Goal: Information Seeking & Learning: Check status

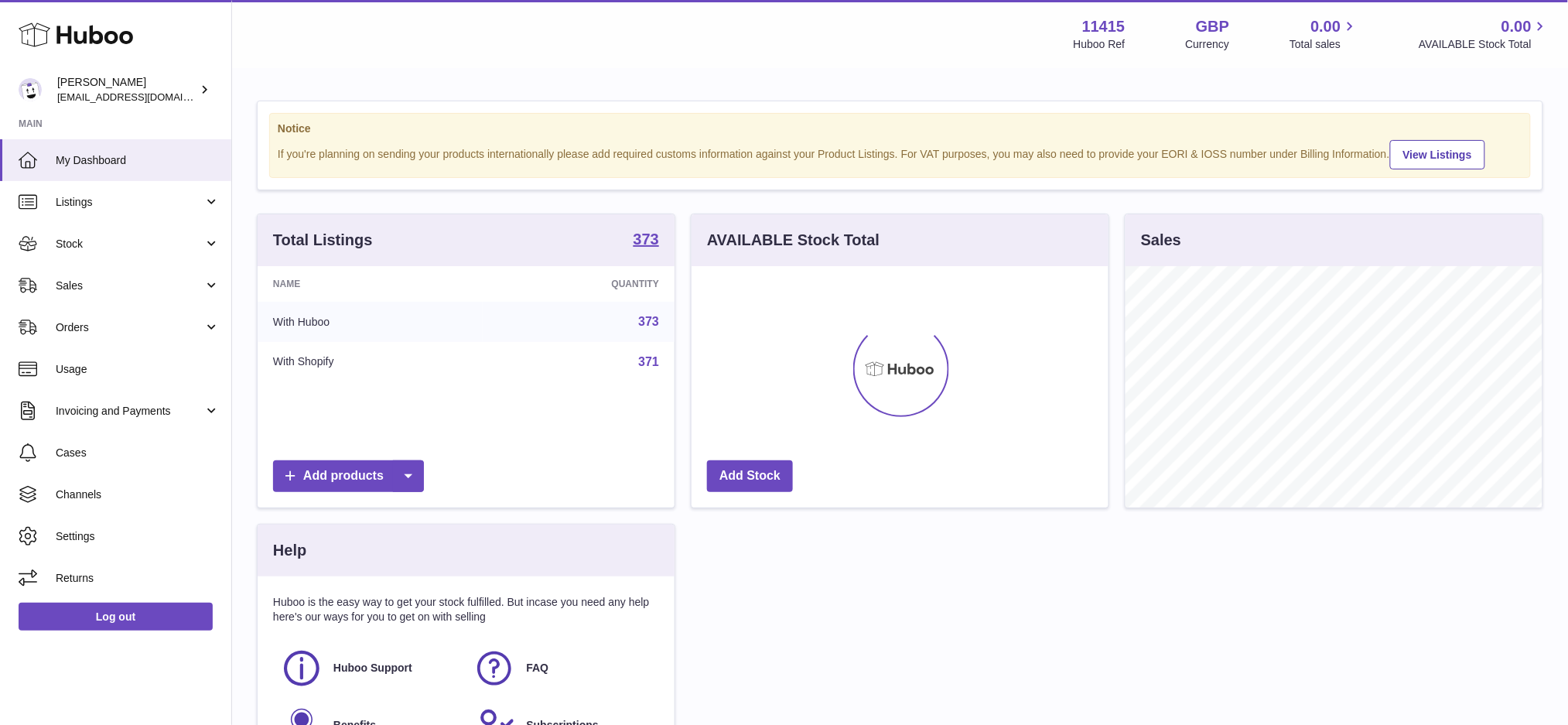
scroll to position [240, 417]
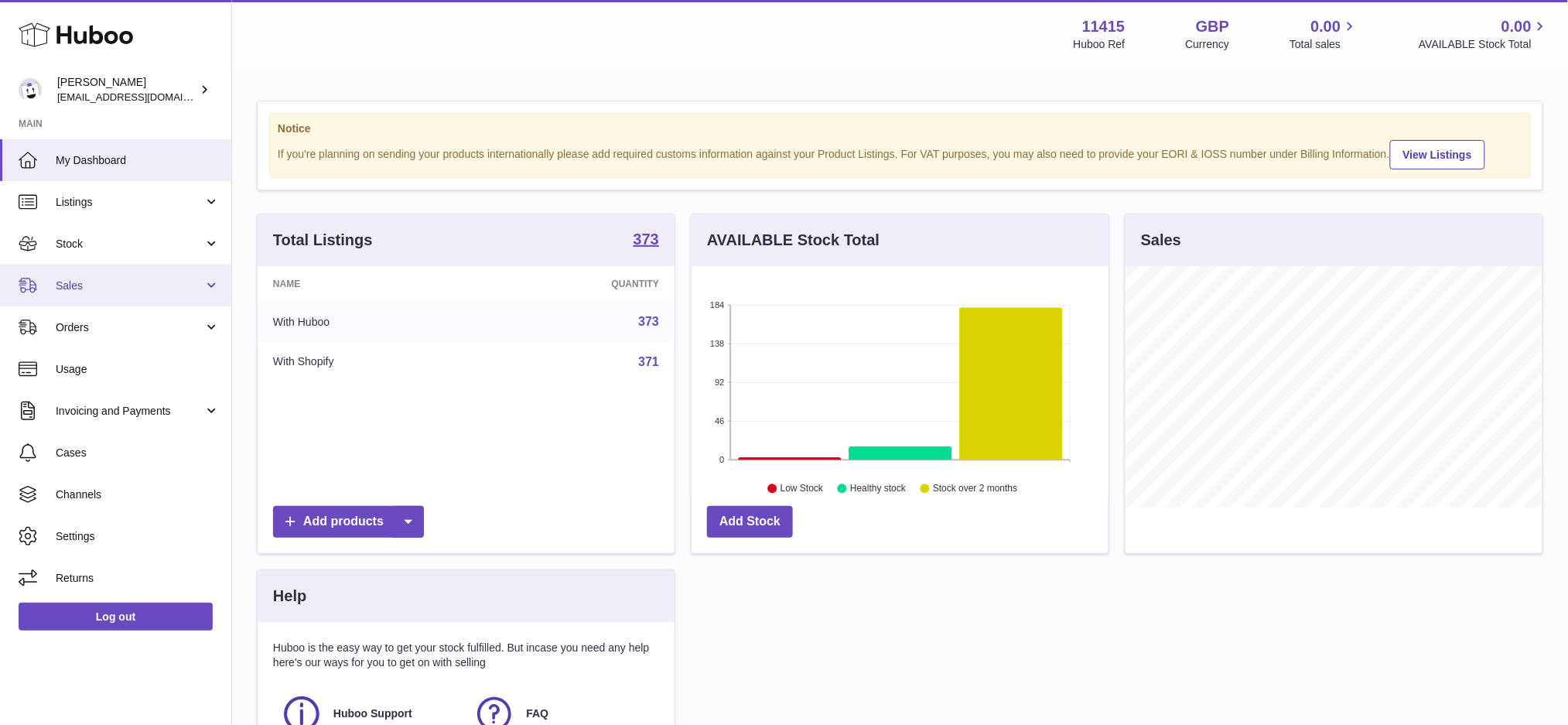
click at [72, 279] on span "Sales" at bounding box center [129, 285] width 148 height 14
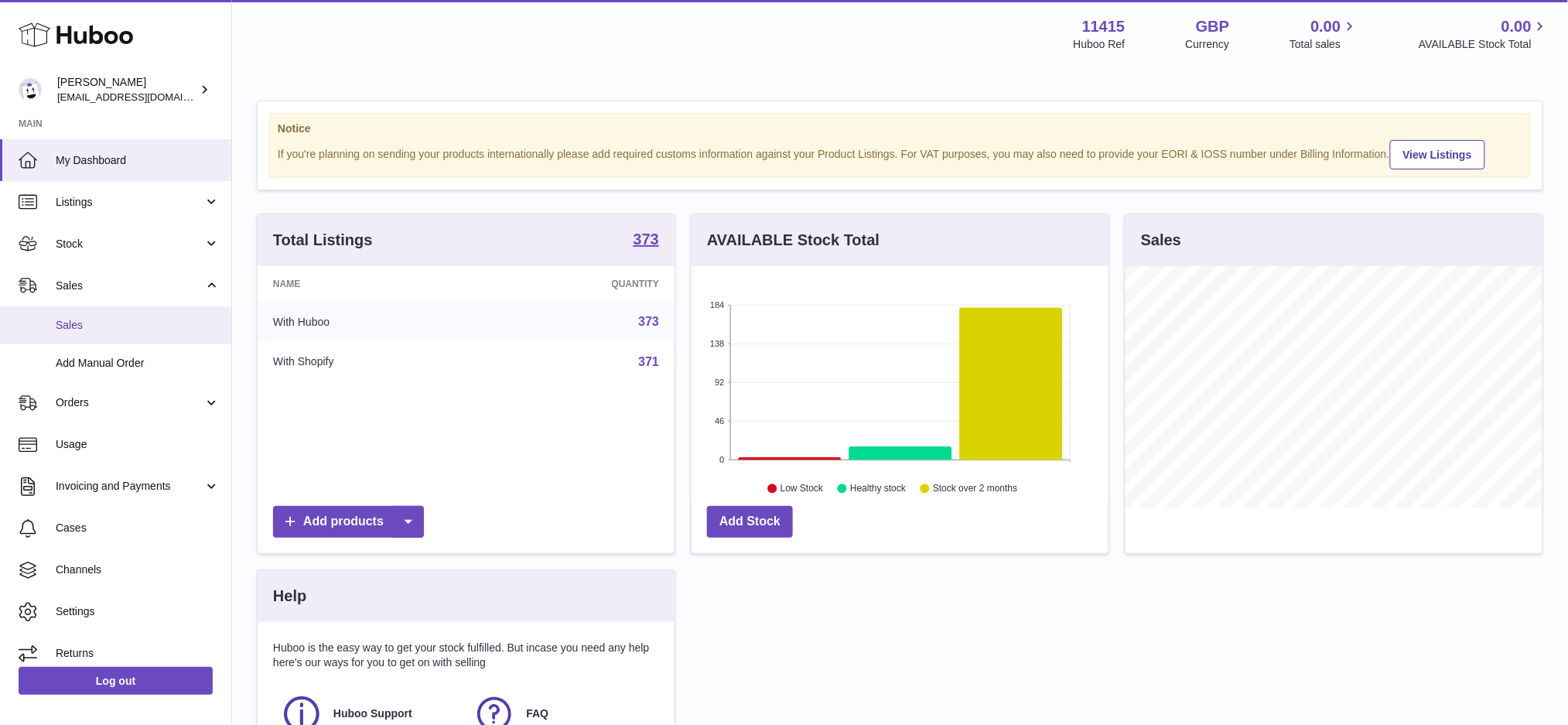
click at [119, 334] on link "Sales" at bounding box center [115, 325] width 231 height 38
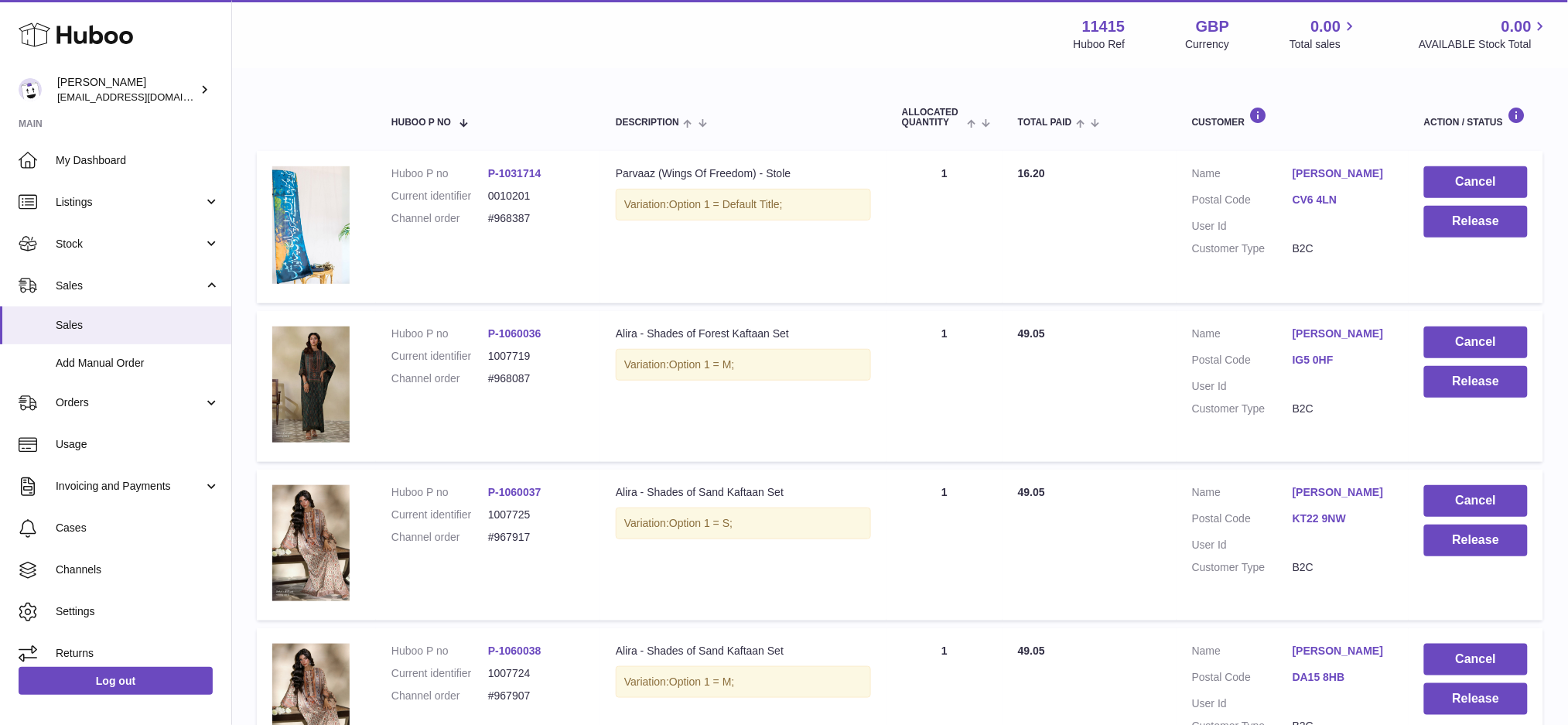
scroll to position [206, 0]
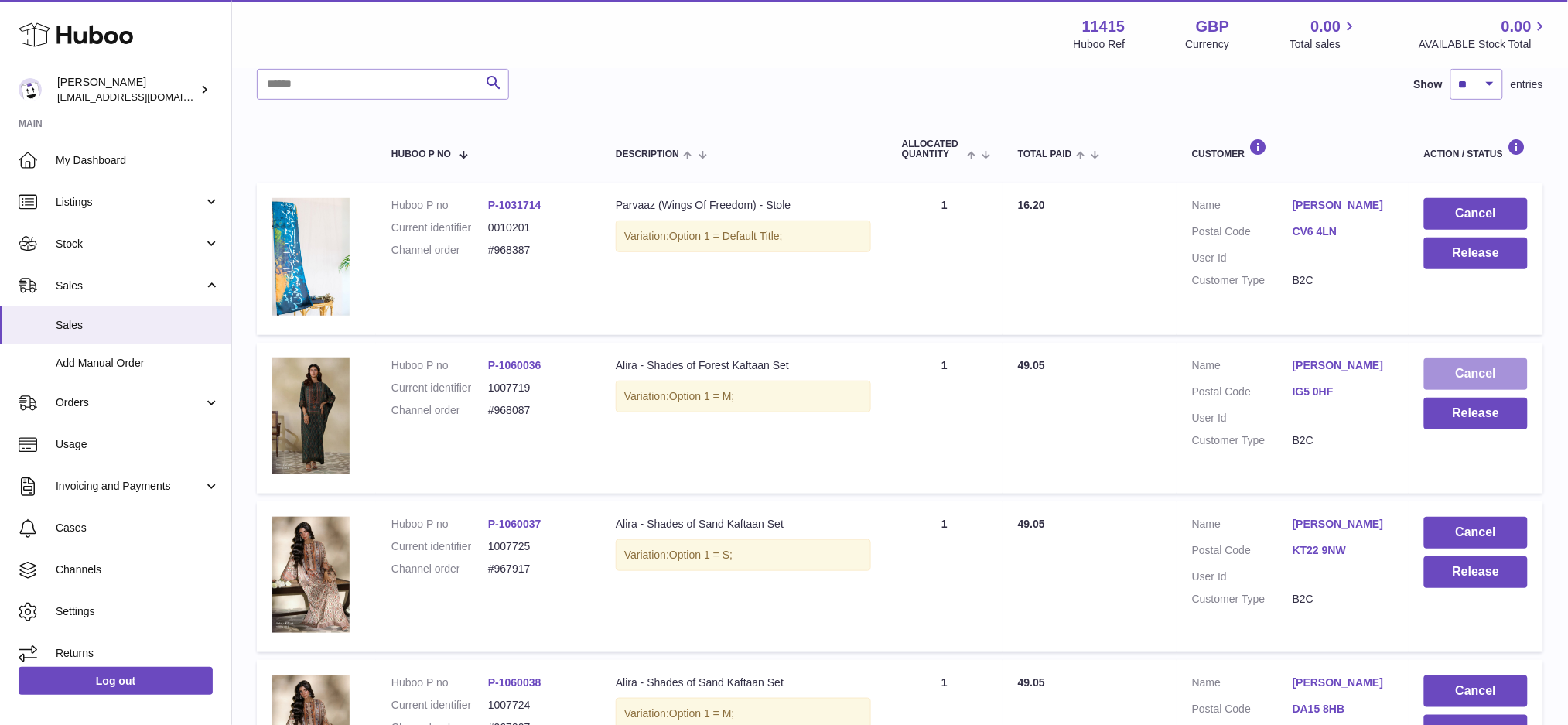
click at [1468, 377] on button "Cancel" at bounding box center [1476, 373] width 103 height 32
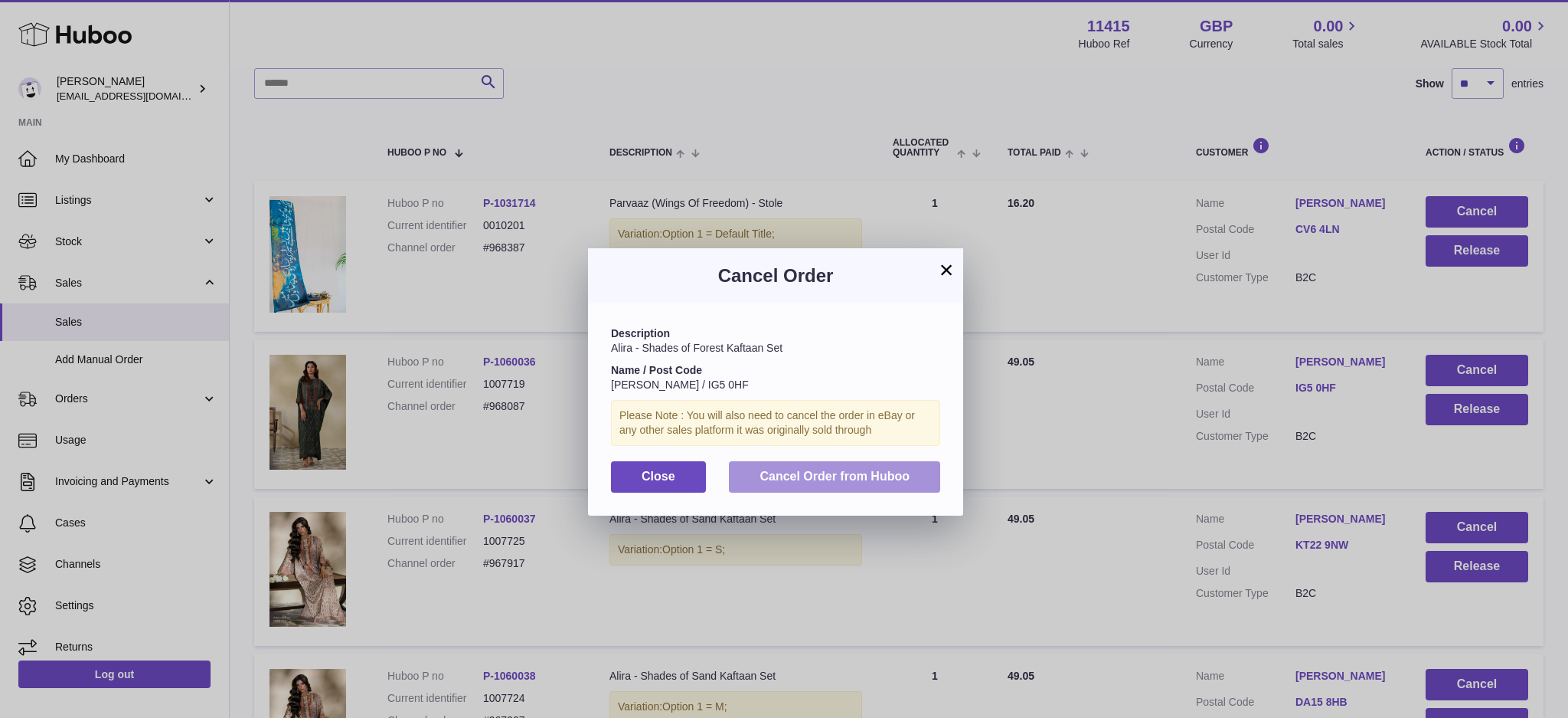
click at [855, 483] on span "Cancel Order from Huboo" at bounding box center [834, 476] width 150 height 13
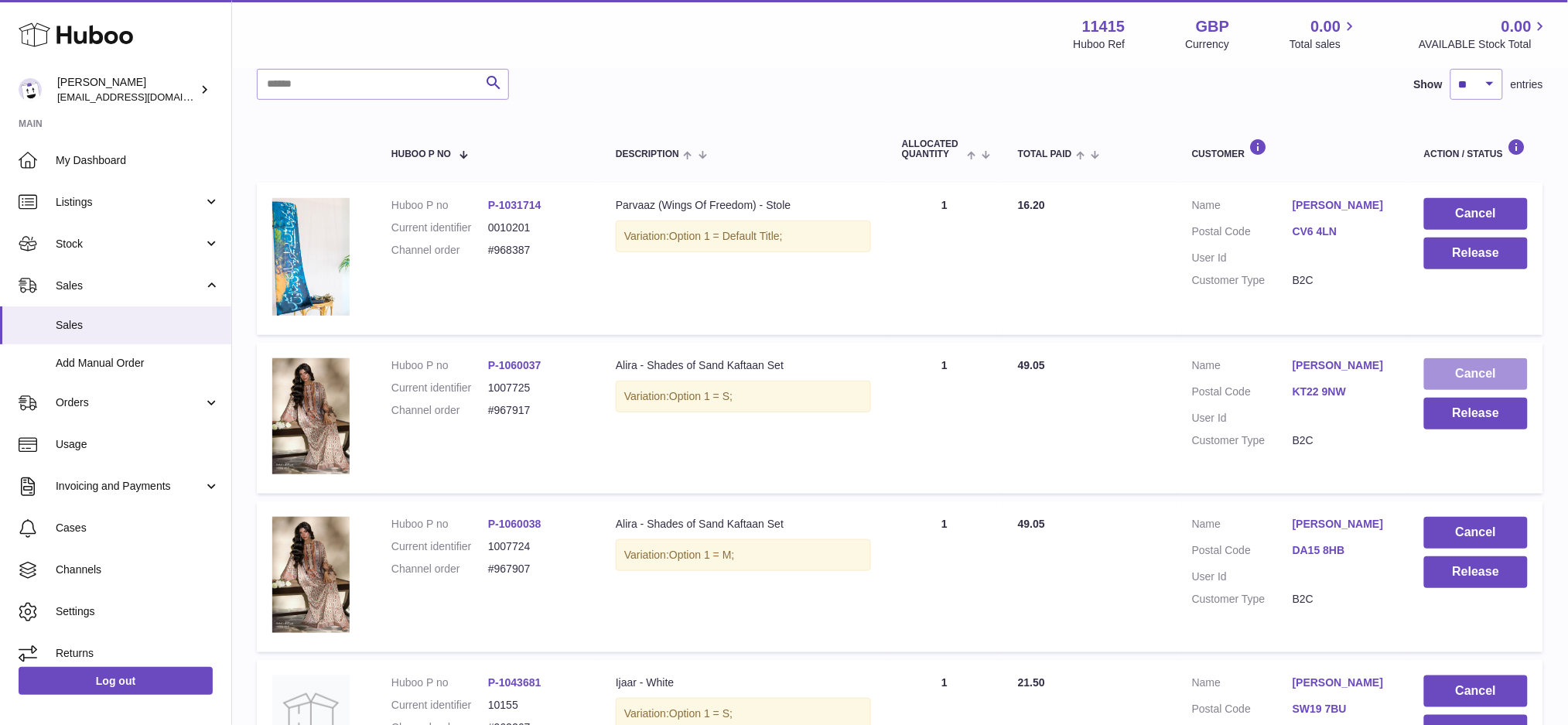
click at [1478, 366] on button "Cancel" at bounding box center [1476, 373] width 103 height 32
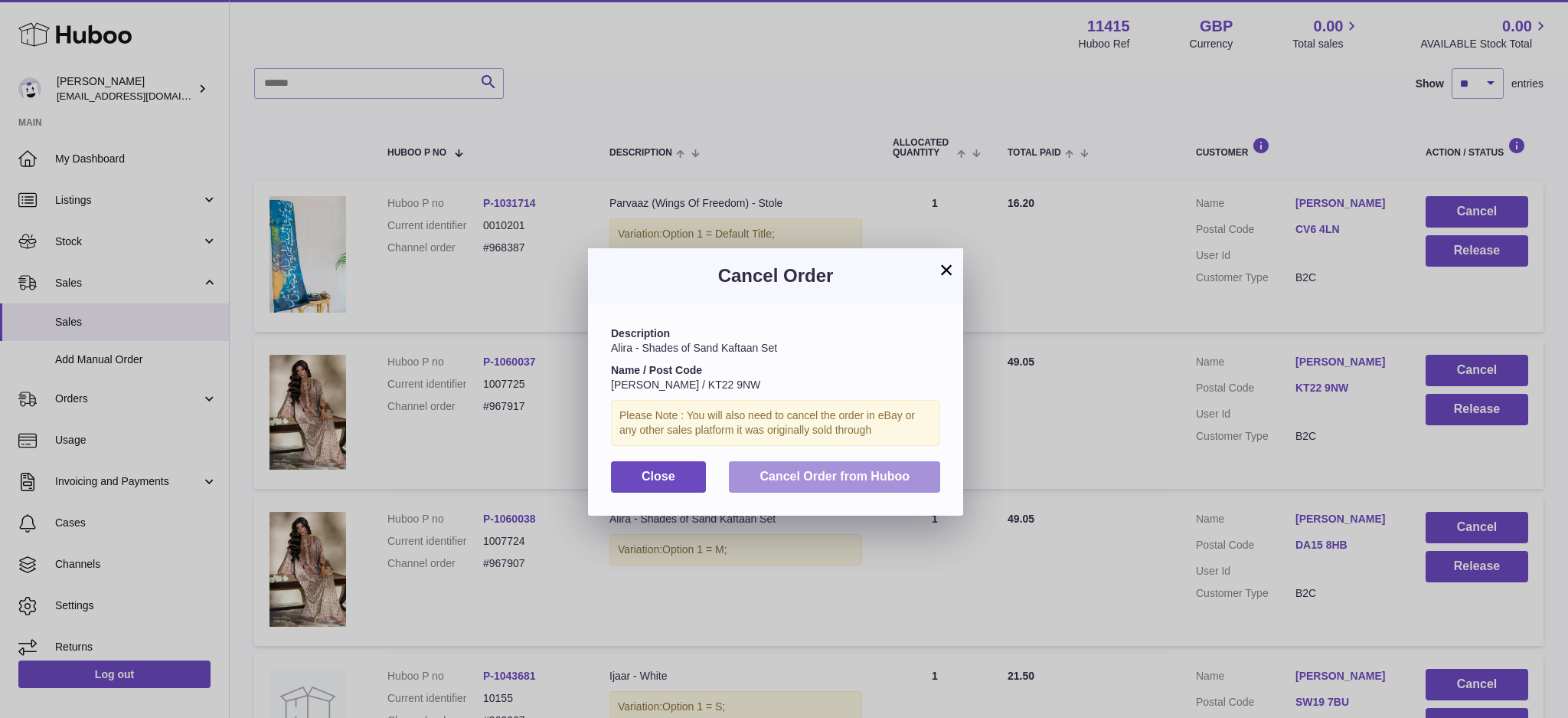
click at [876, 482] on span "Cancel Order from Huboo" at bounding box center [834, 476] width 150 height 13
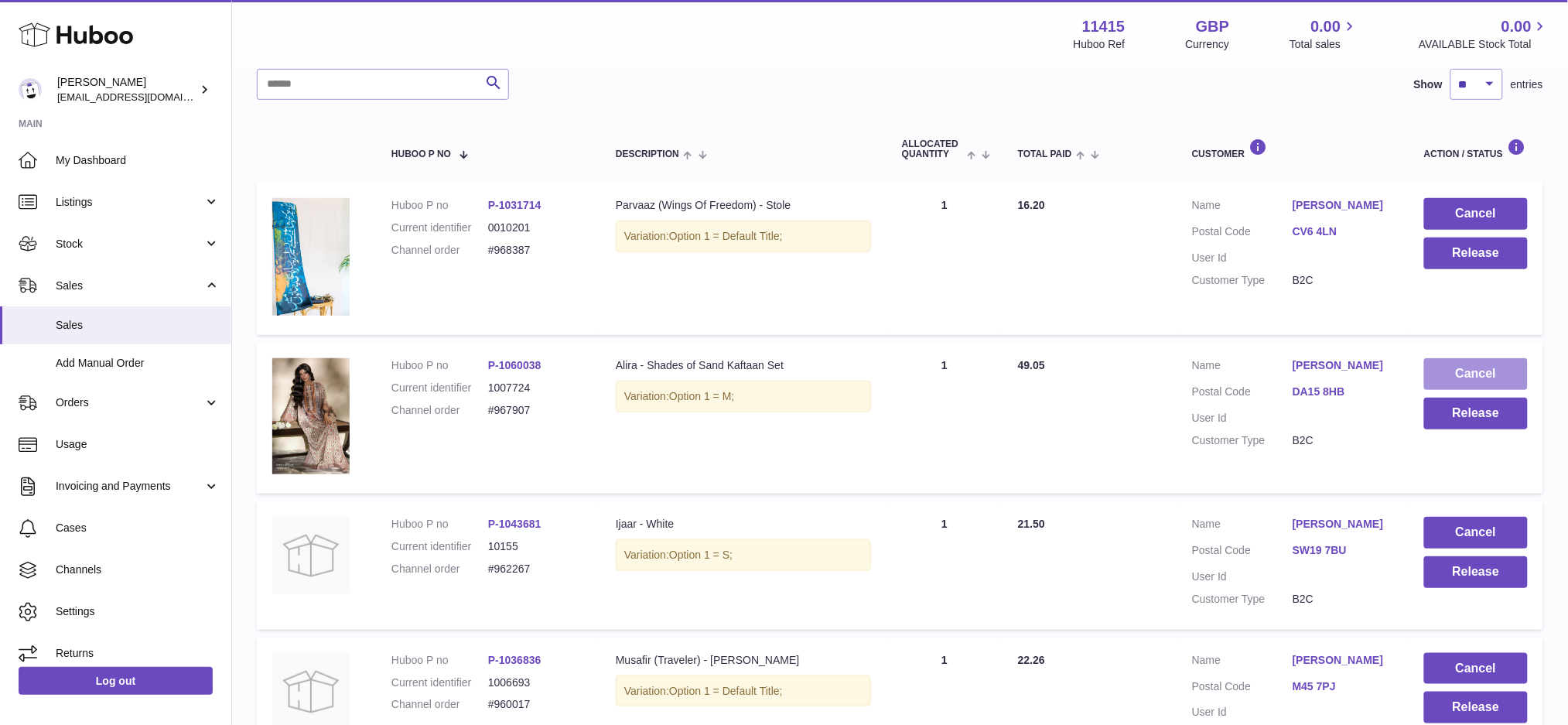
click at [1466, 362] on button "Cancel" at bounding box center [1476, 373] width 103 height 32
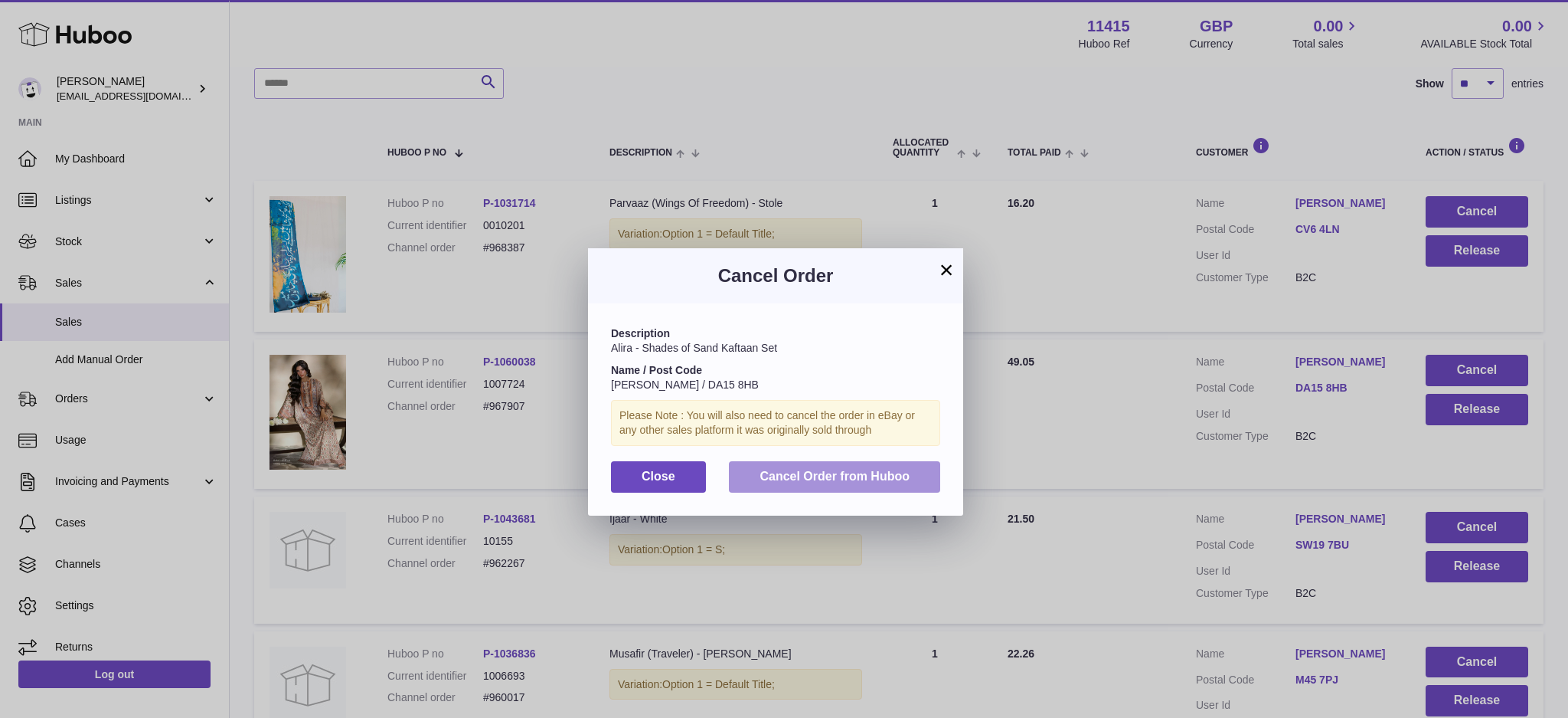
click at [867, 465] on button "Cancel Order from Huboo" at bounding box center [834, 477] width 212 height 31
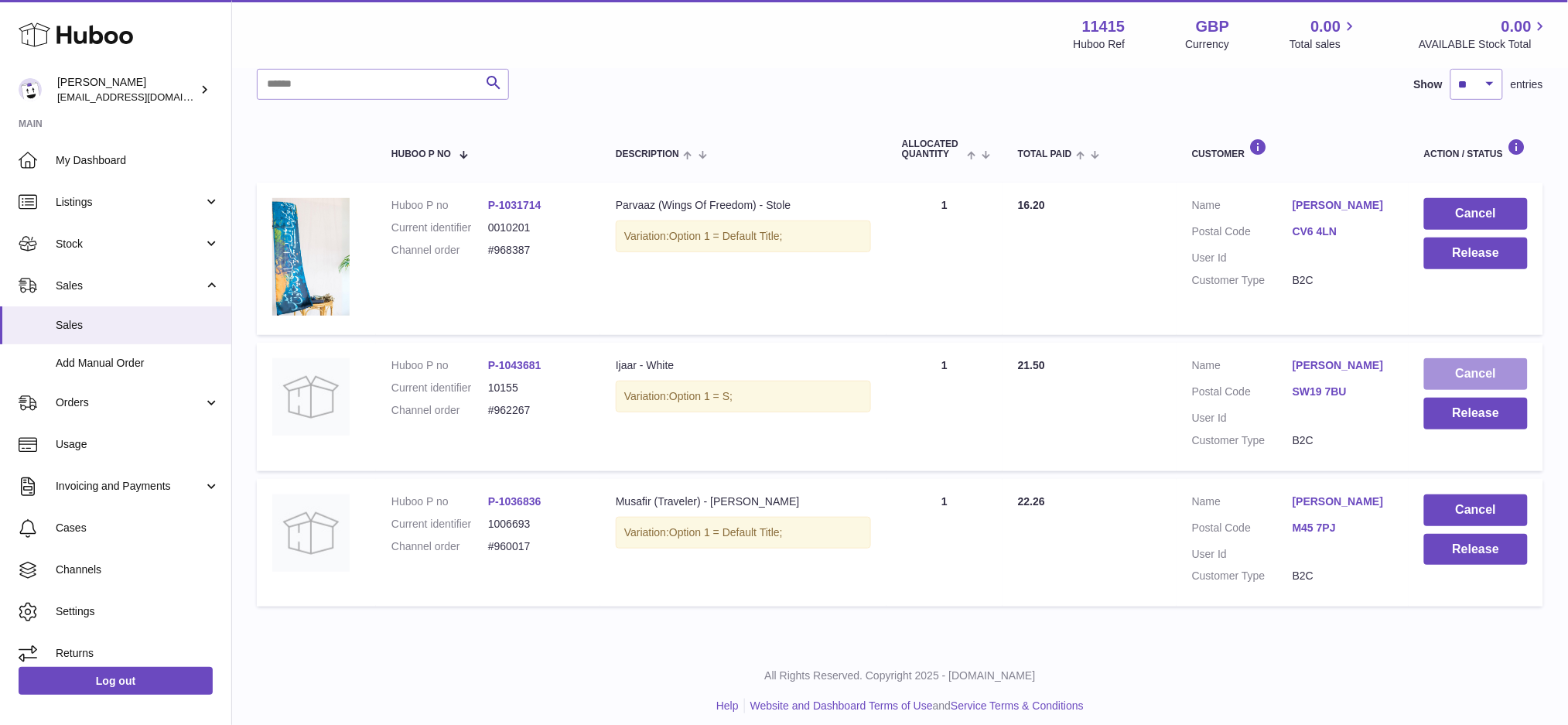
click at [1480, 372] on button "Cancel" at bounding box center [1476, 373] width 103 height 32
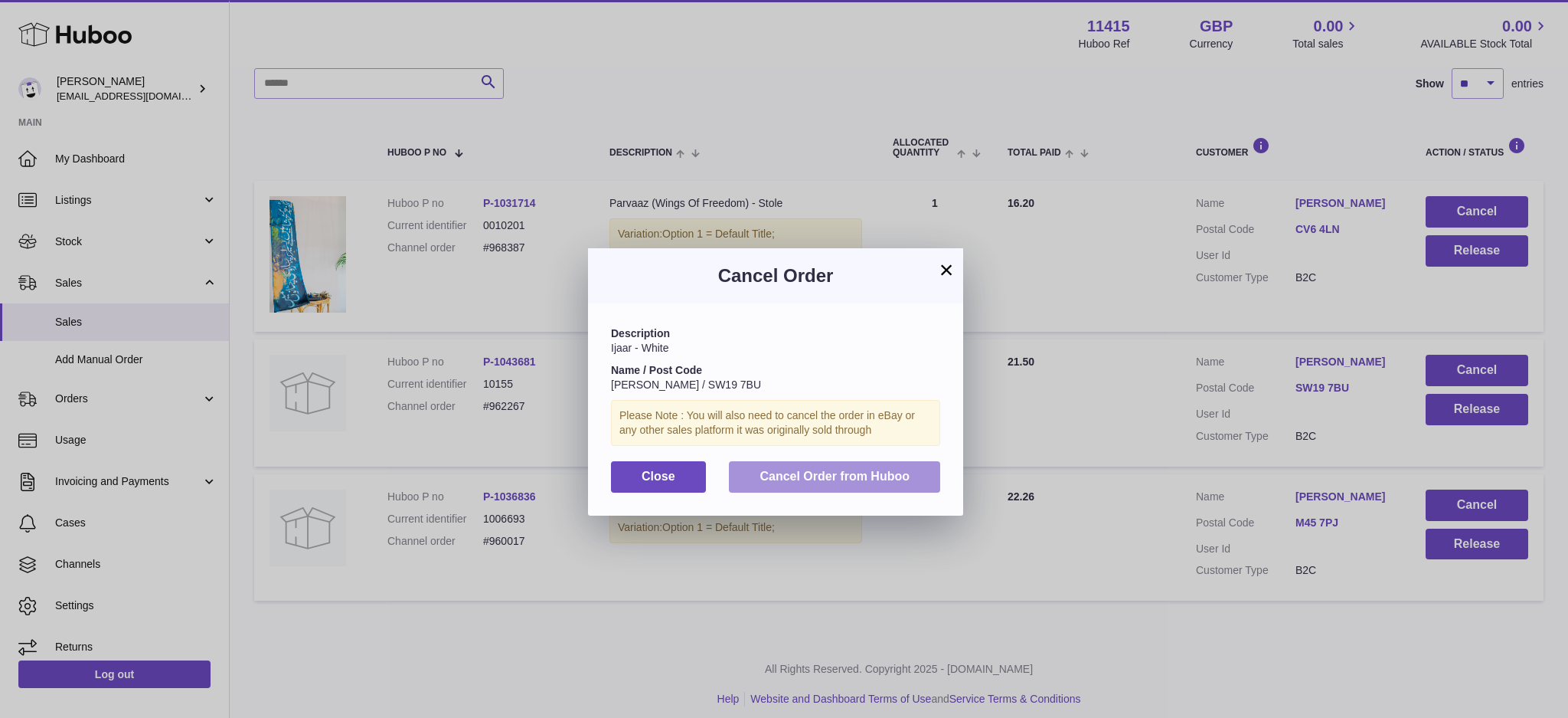
click at [880, 479] on span "Cancel Order from Huboo" at bounding box center [834, 476] width 150 height 13
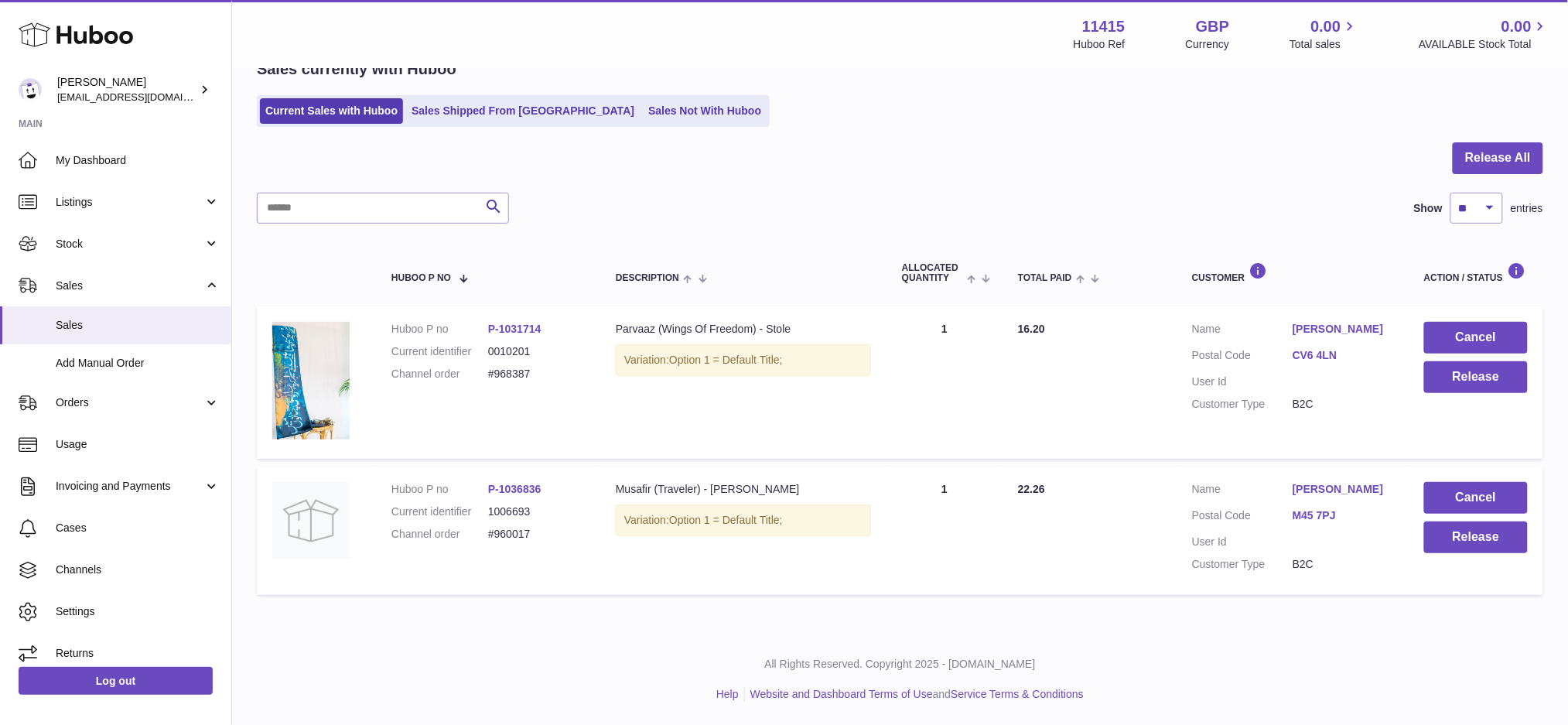
scroll to position [81, 0]
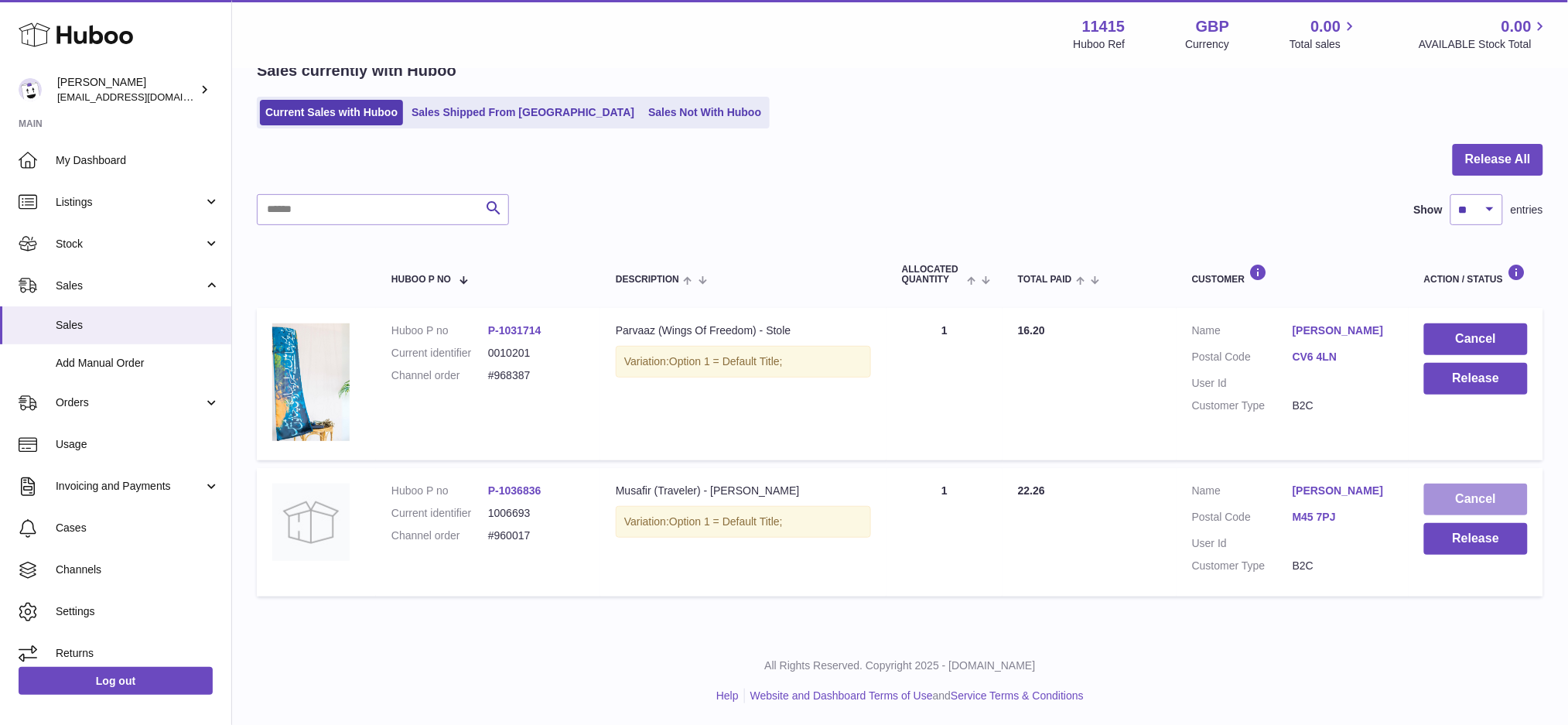
click at [1458, 495] on button "Cancel" at bounding box center [1476, 498] width 103 height 32
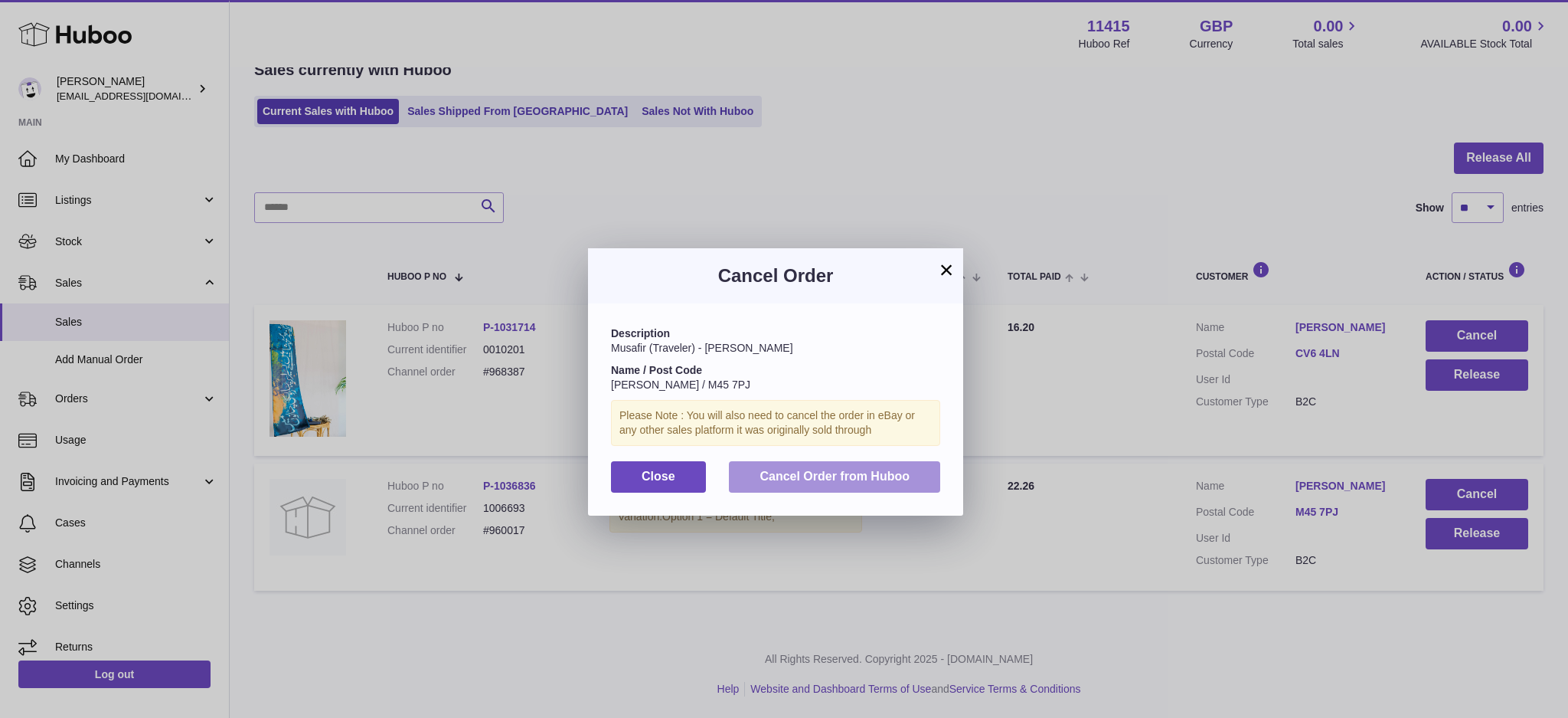
click at [885, 481] on span "Cancel Order from Huboo" at bounding box center [834, 476] width 150 height 13
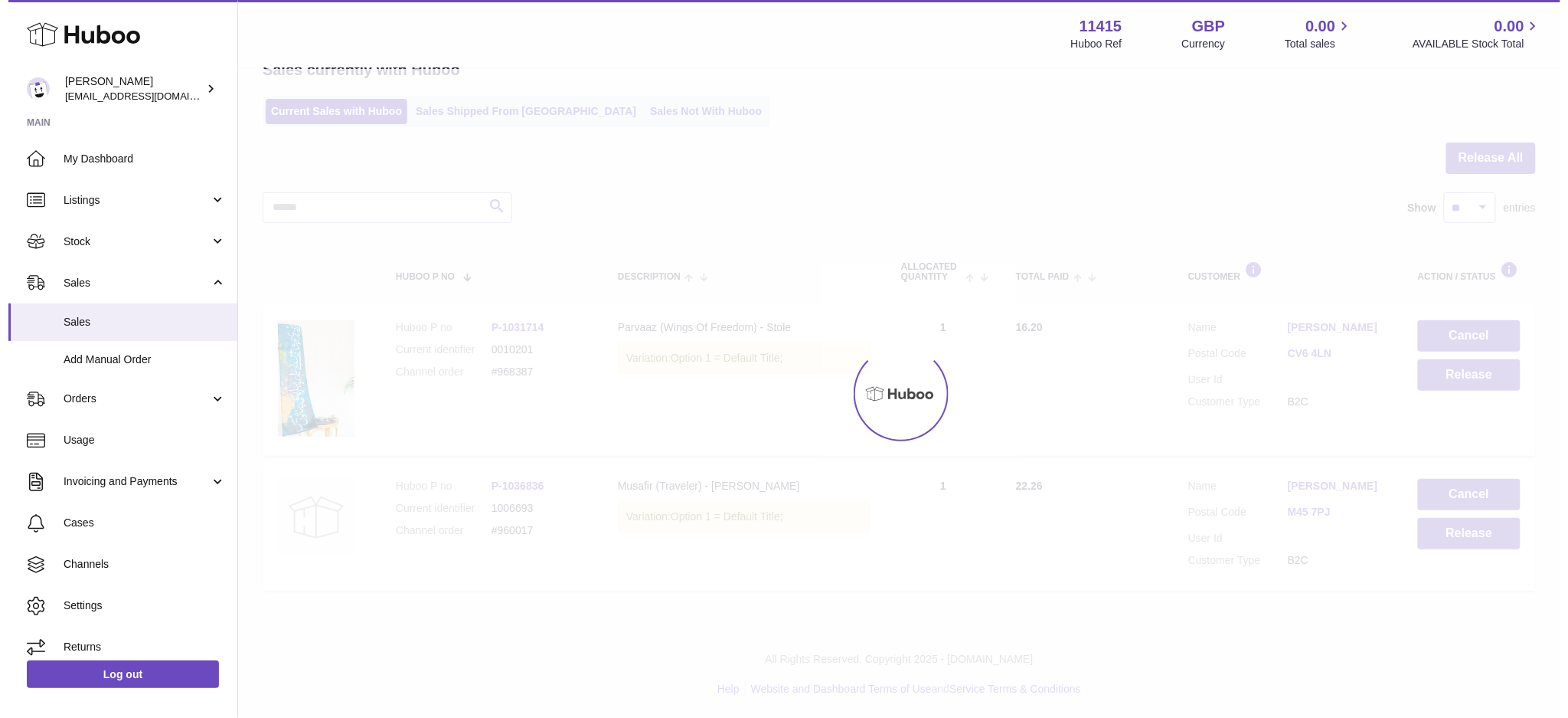
scroll to position [0, 0]
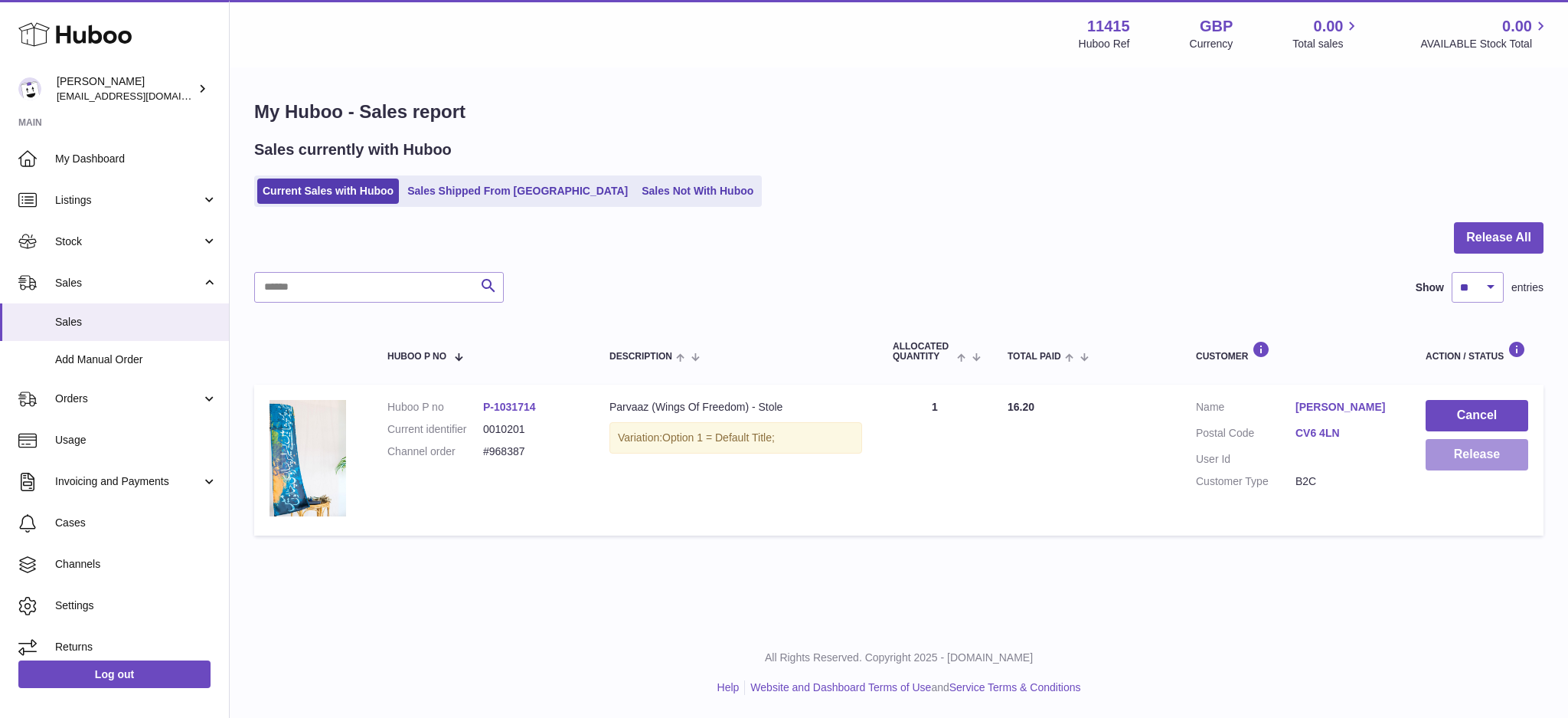
click at [1477, 468] on button "Release" at bounding box center [1477, 454] width 102 height 31
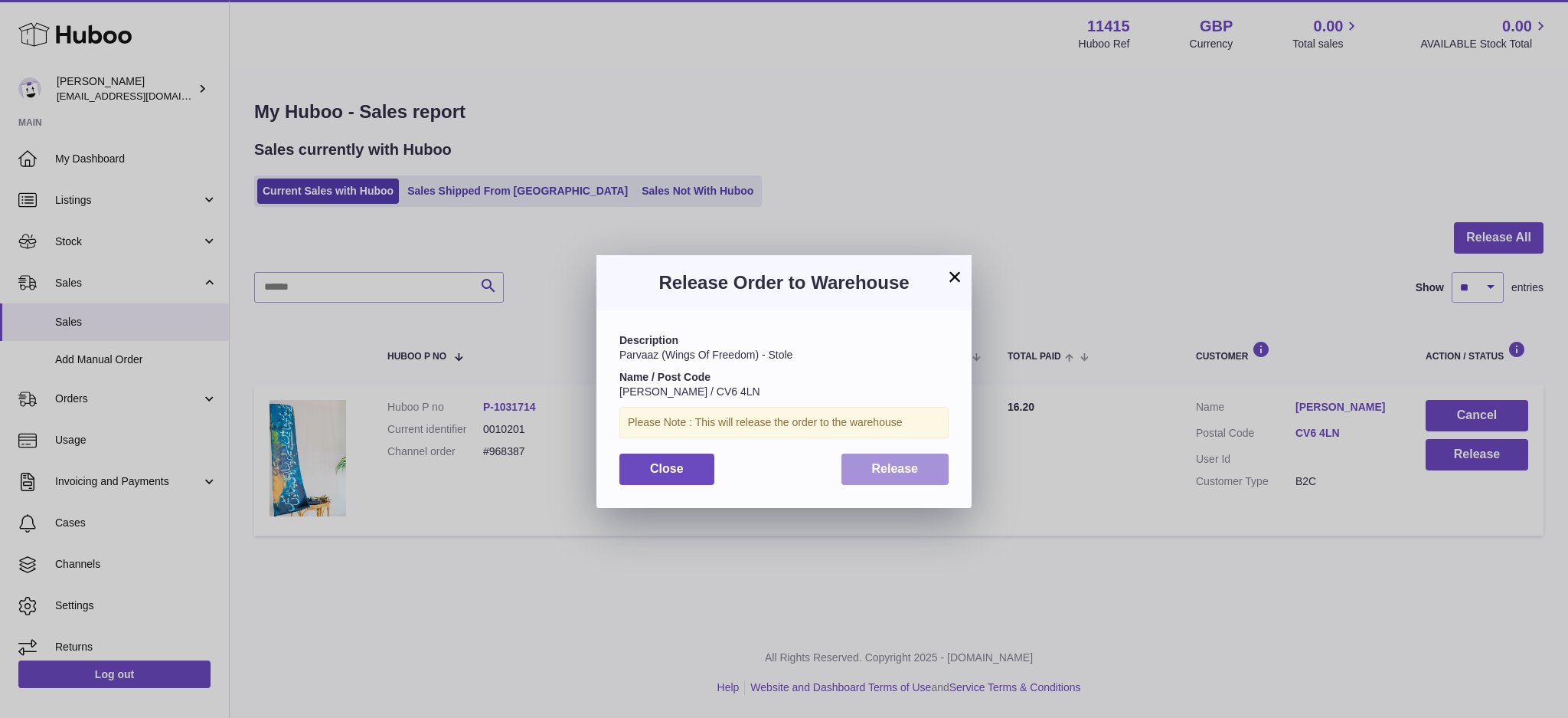
click at [879, 479] on button "Release" at bounding box center [895, 468] width 108 height 31
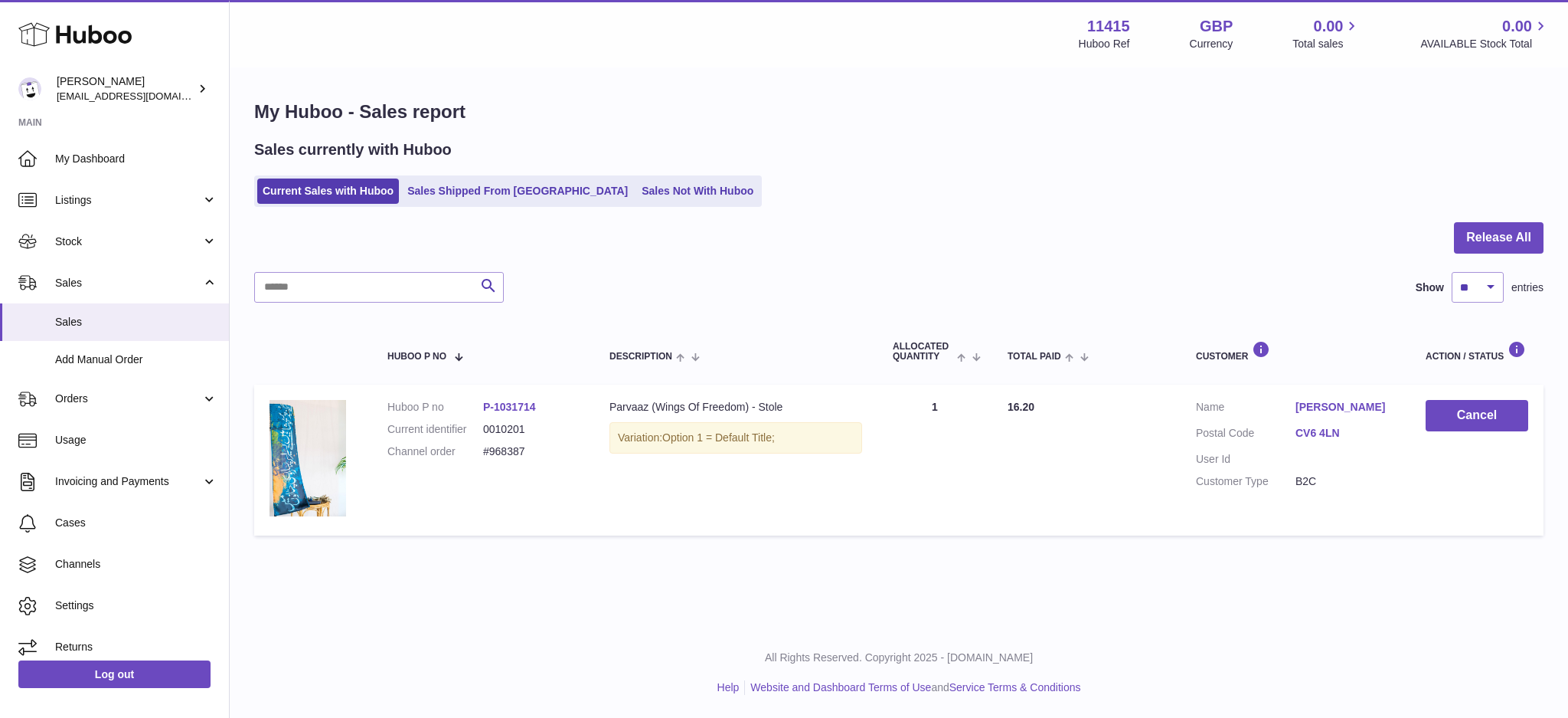
click at [90, 39] on use at bounding box center [74, 35] width 113 height 23
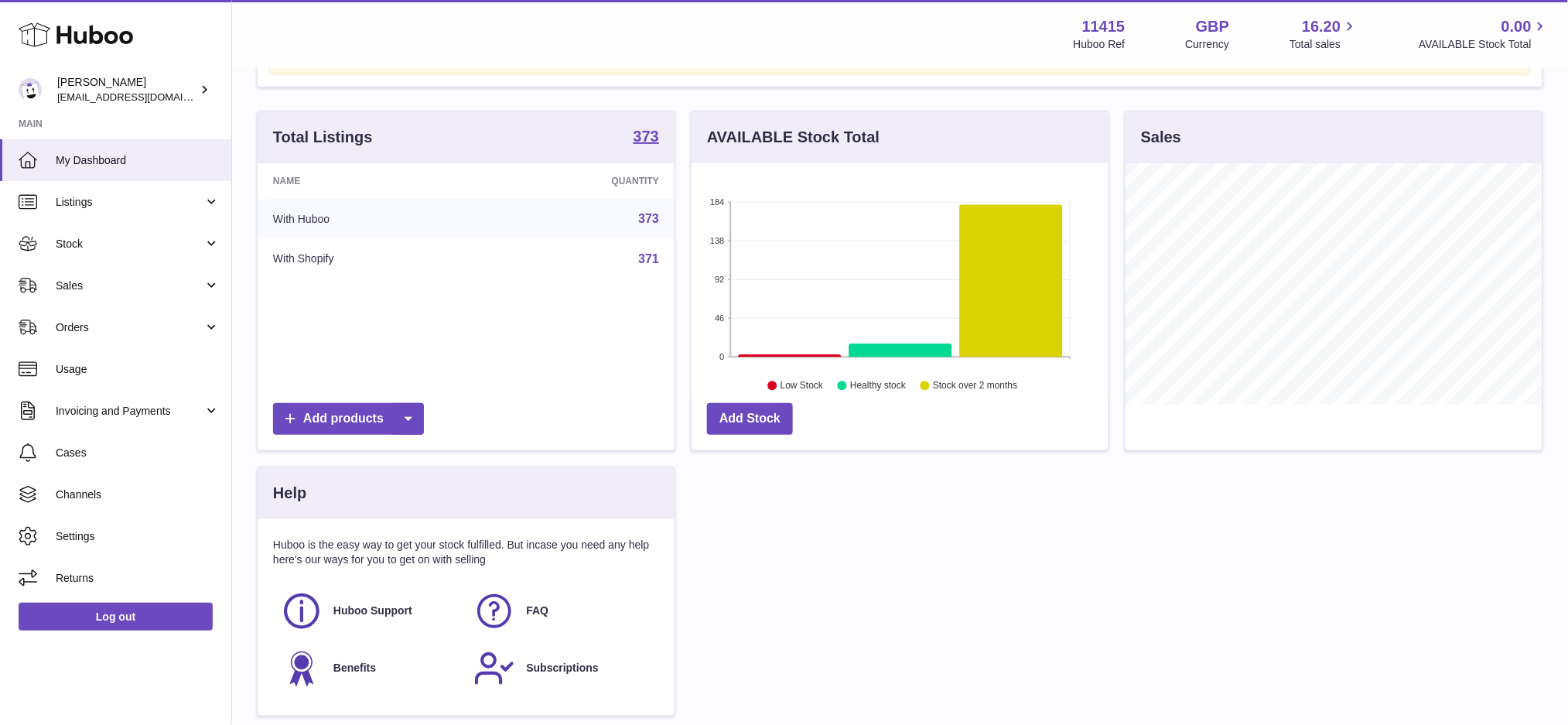
scroll to position [231, 0]
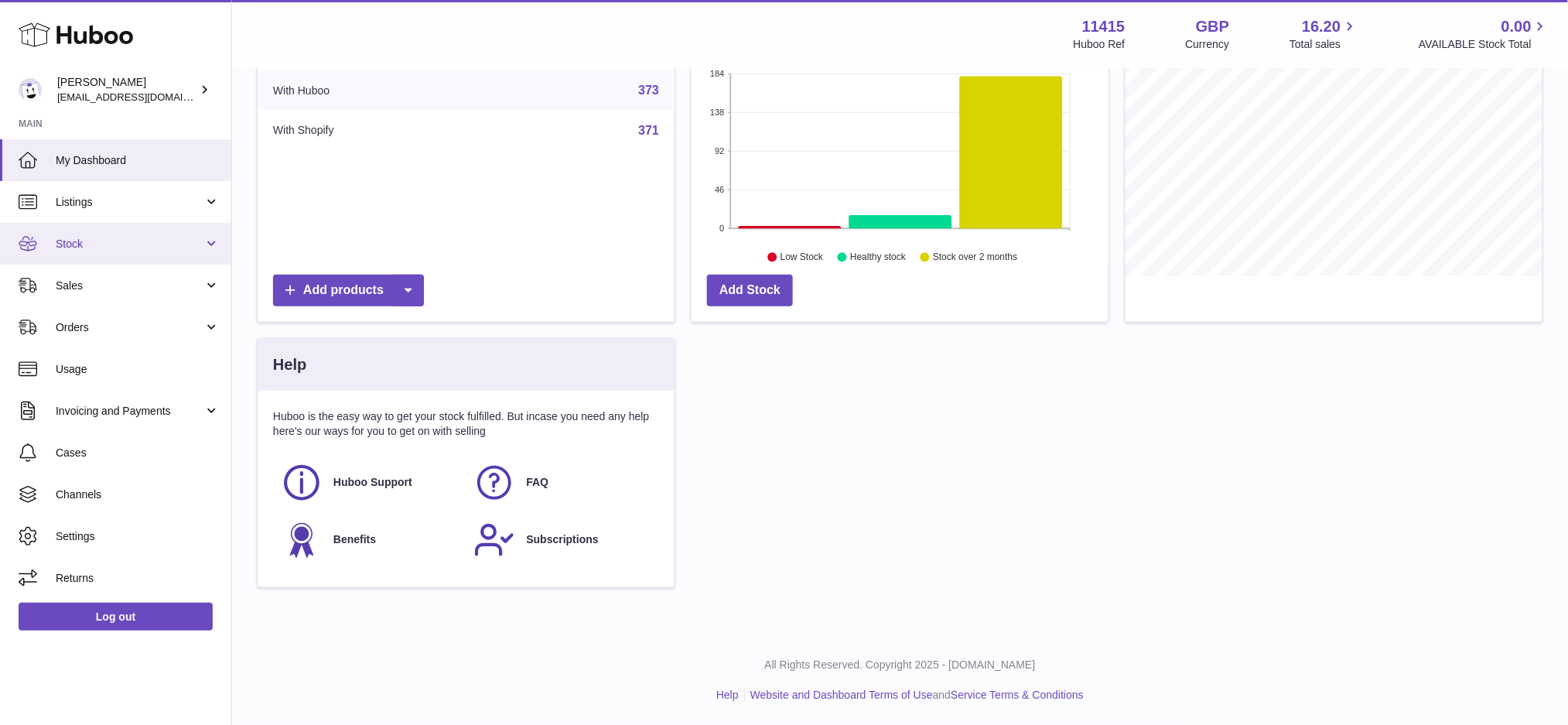
click at [116, 231] on link "Stock" at bounding box center [115, 244] width 231 height 42
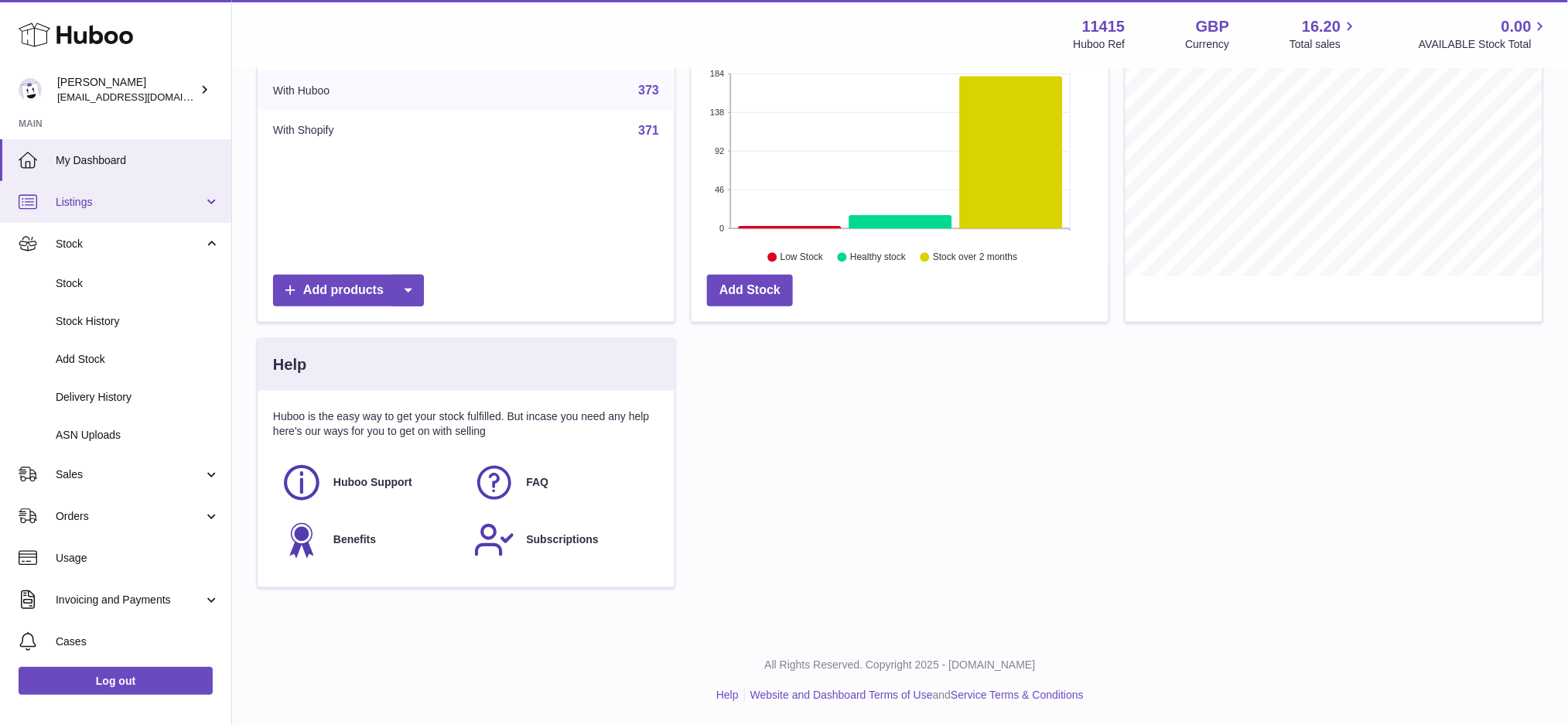
click at [121, 216] on link "Listings" at bounding box center [115, 202] width 231 height 42
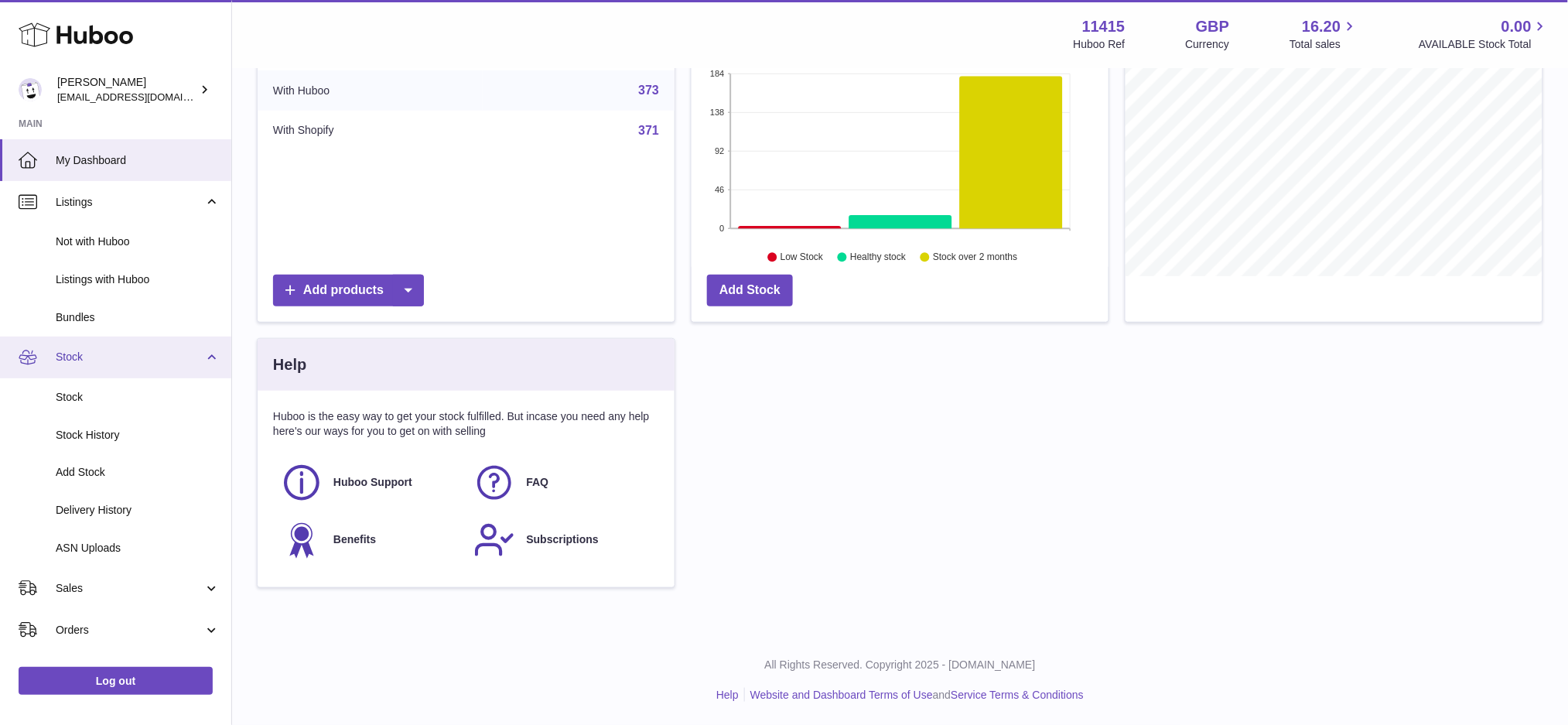
click at [110, 356] on span "Stock" at bounding box center [129, 357] width 148 height 14
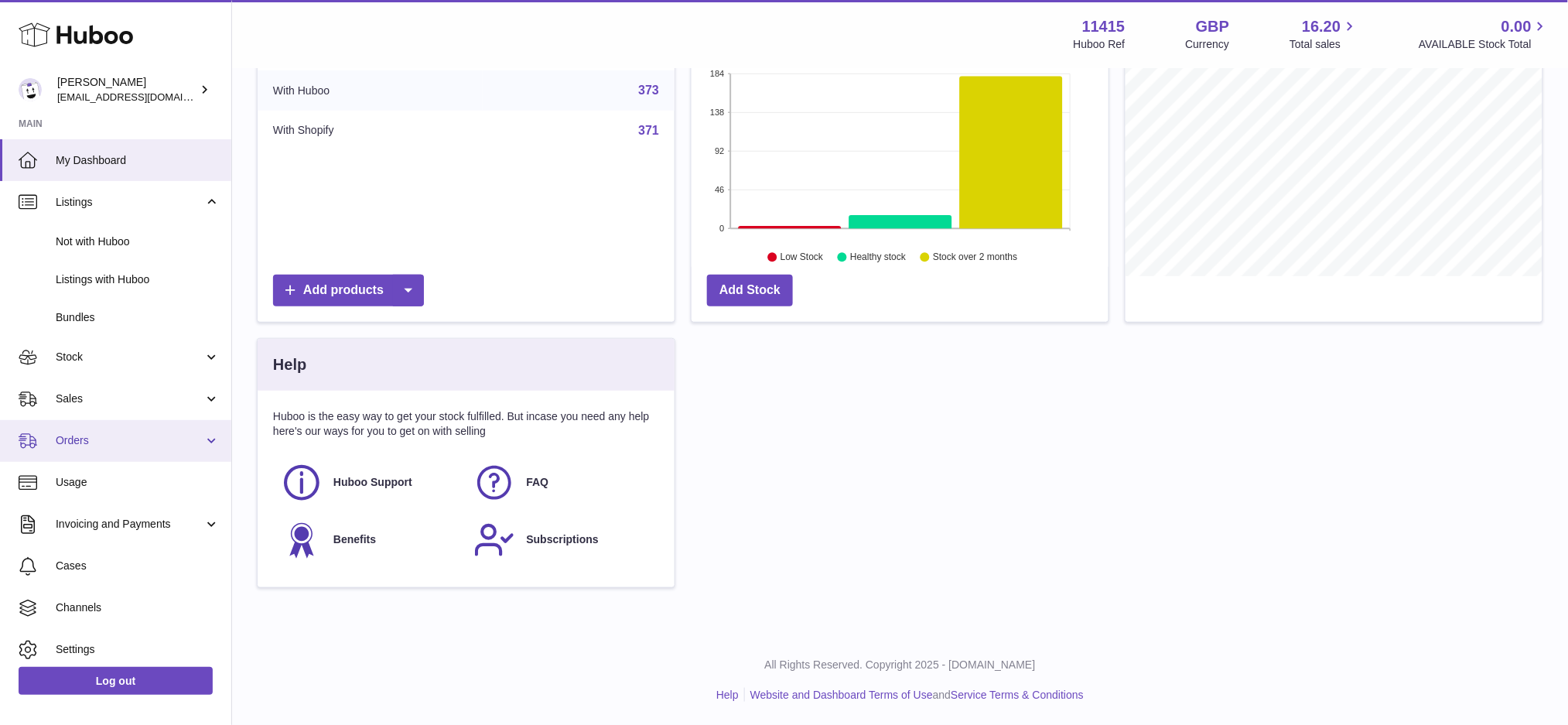
scroll to position [48, 0]
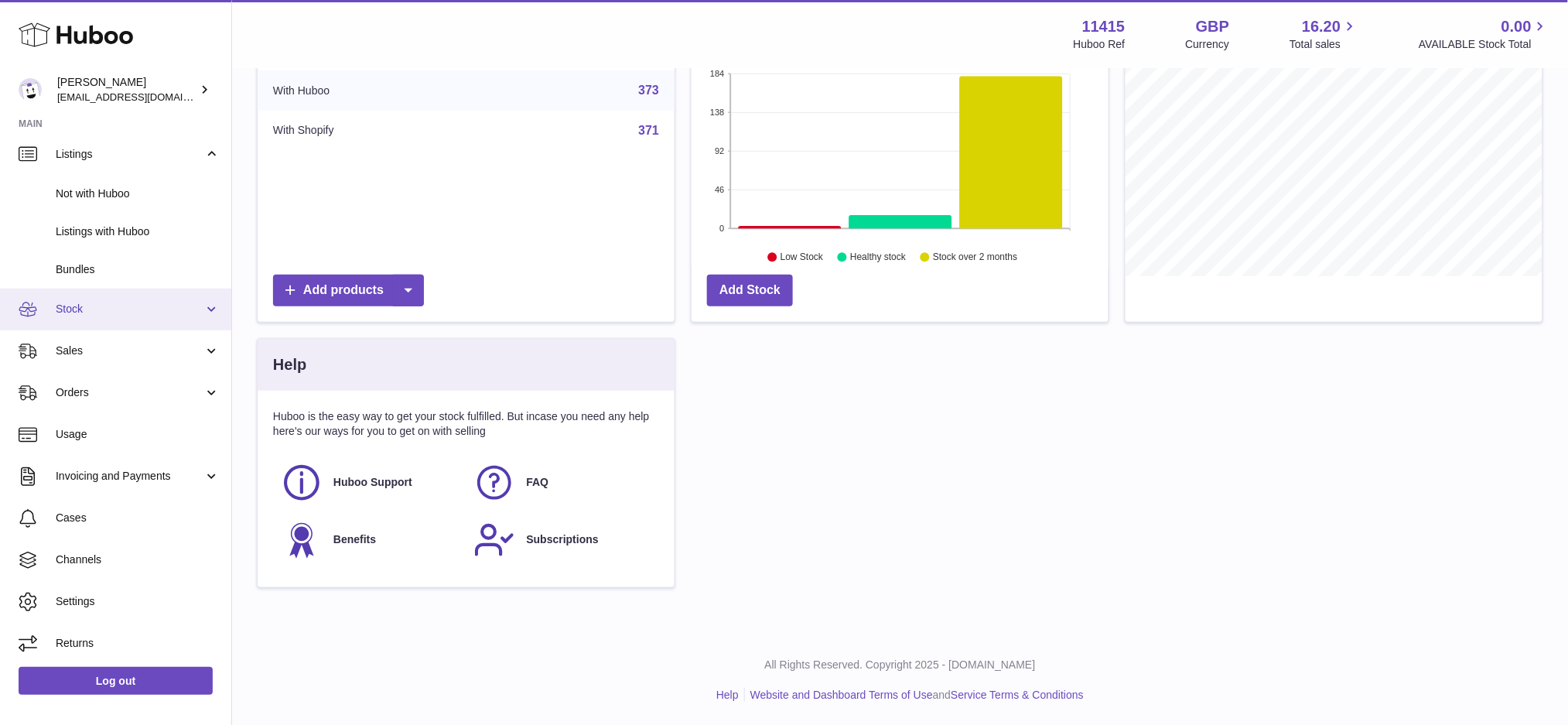
click at [110, 304] on span "Stock" at bounding box center [129, 309] width 148 height 14
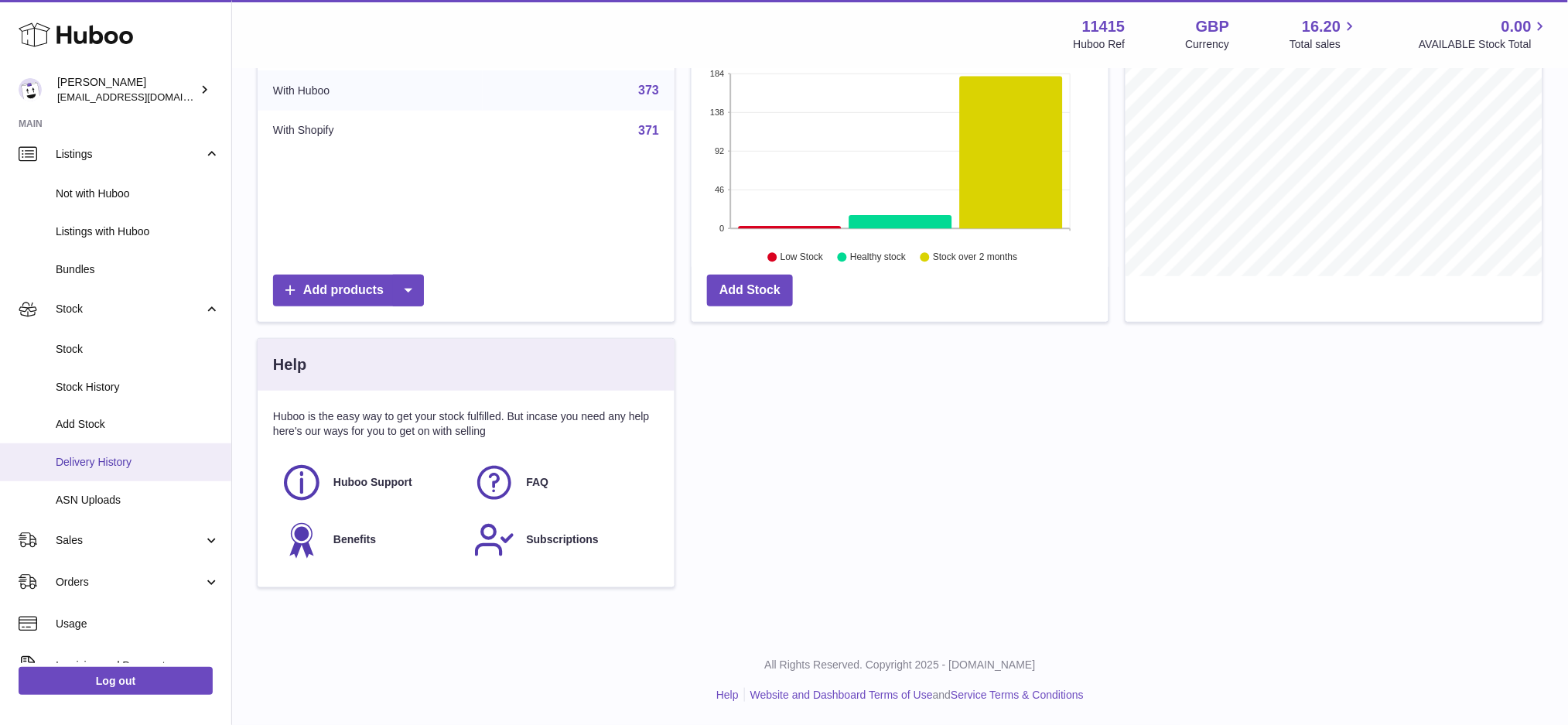
click at [102, 463] on span "Delivery History" at bounding box center [137, 462] width 164 height 14
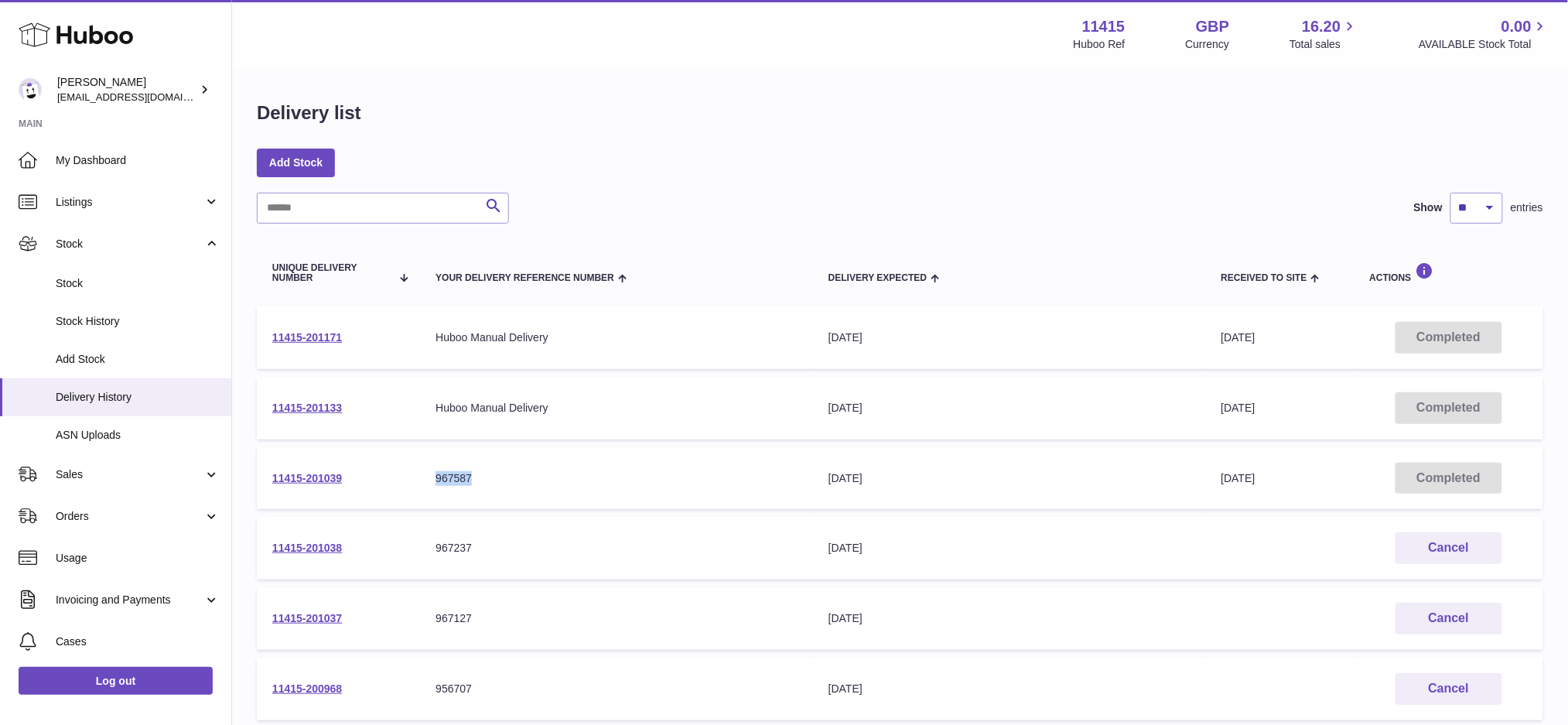
drag, startPoint x: 513, startPoint y: 478, endPoint x: 425, endPoint y: 487, distance: 88.5
click at [425, 487] on td "Your Delivery Reference Number 967587" at bounding box center [616, 478] width 393 height 63
copy div "967587"
click at [715, 235] on div "Search Show ** ** ** *** entries Unique Delivery Number Your Delivery Reference…" at bounding box center [899, 614] width 1286 height 844
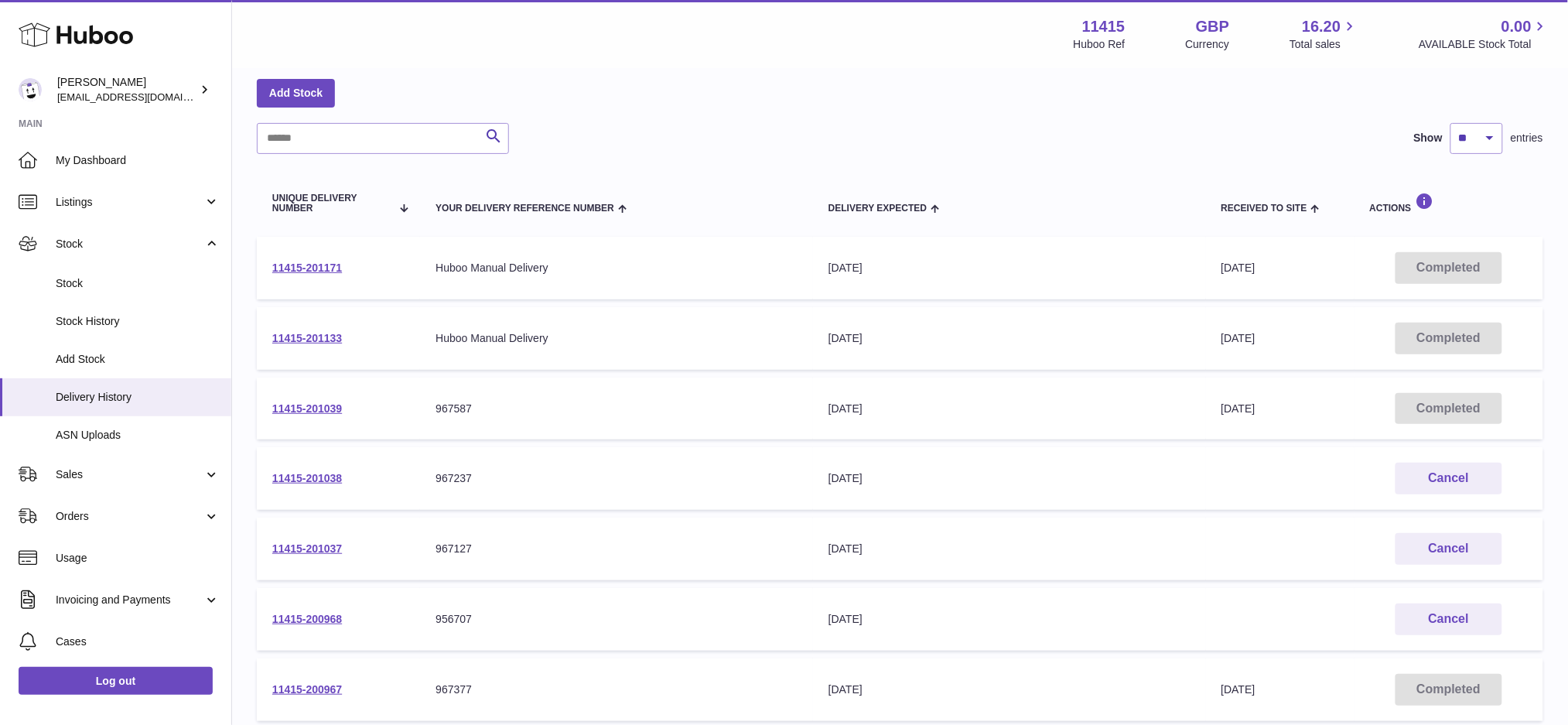
scroll to position [102, 0]
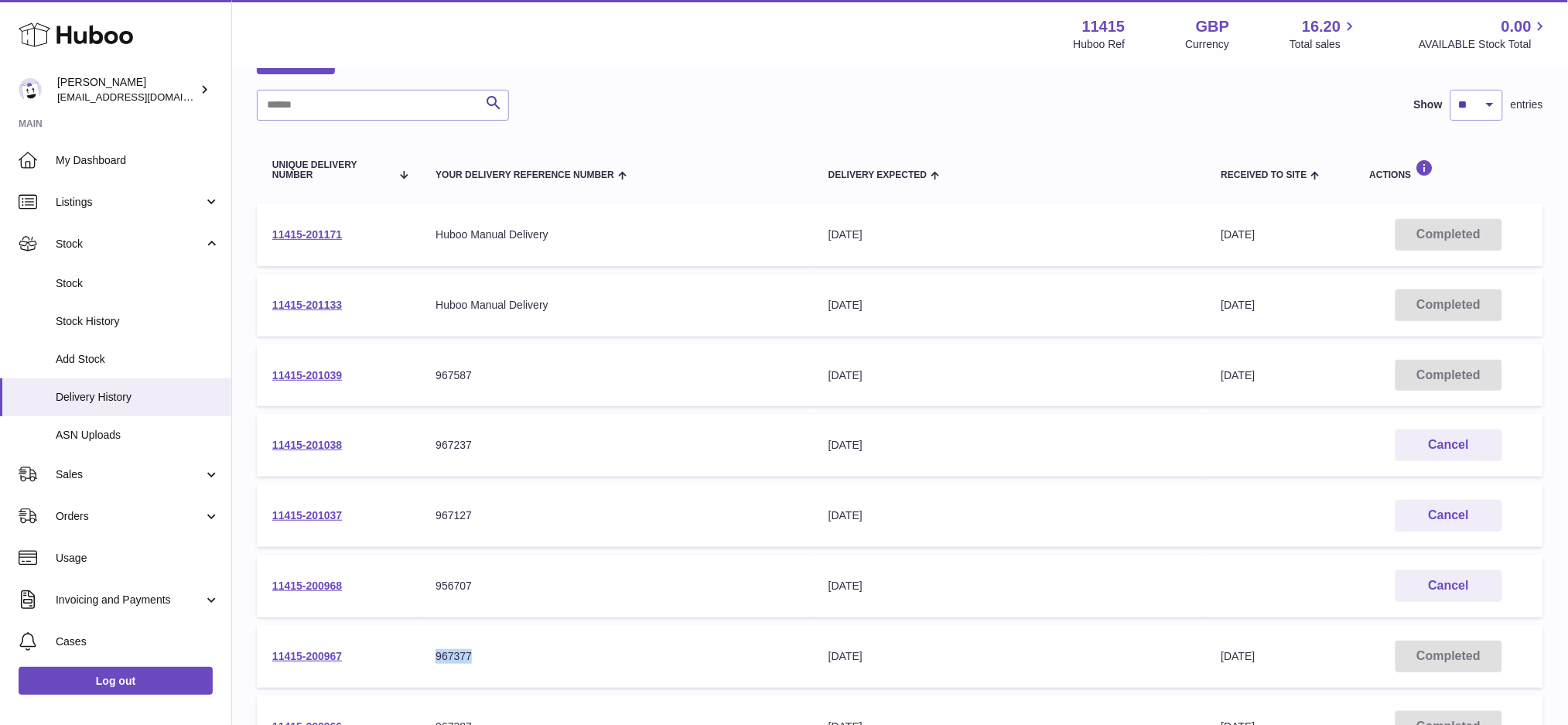
drag, startPoint x: 483, startPoint y: 657, endPoint x: 435, endPoint y: 657, distance: 48.0
click at [435, 657] on td "Your Delivery Reference Number 967377" at bounding box center [616, 656] width 393 height 63
copy div "967377"
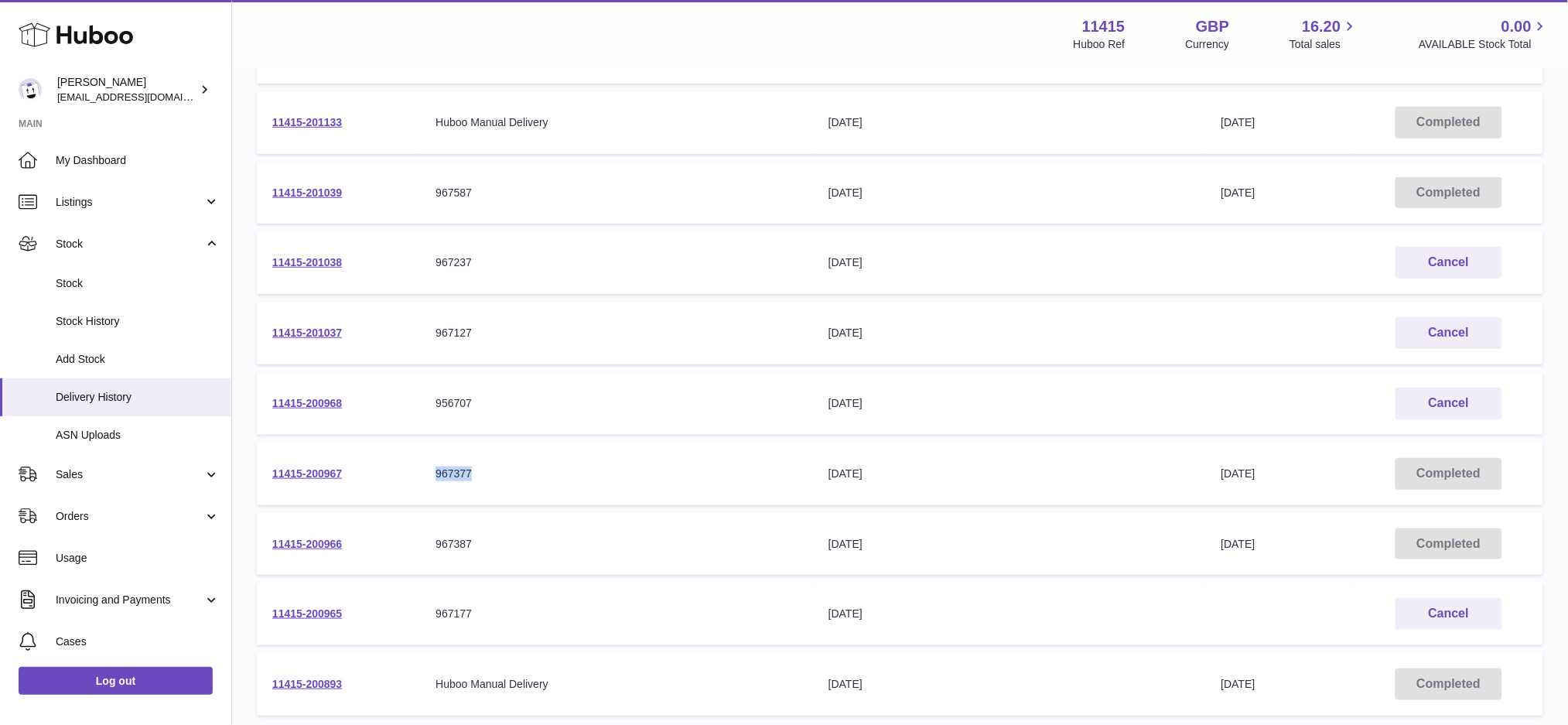
scroll to position [309, 0]
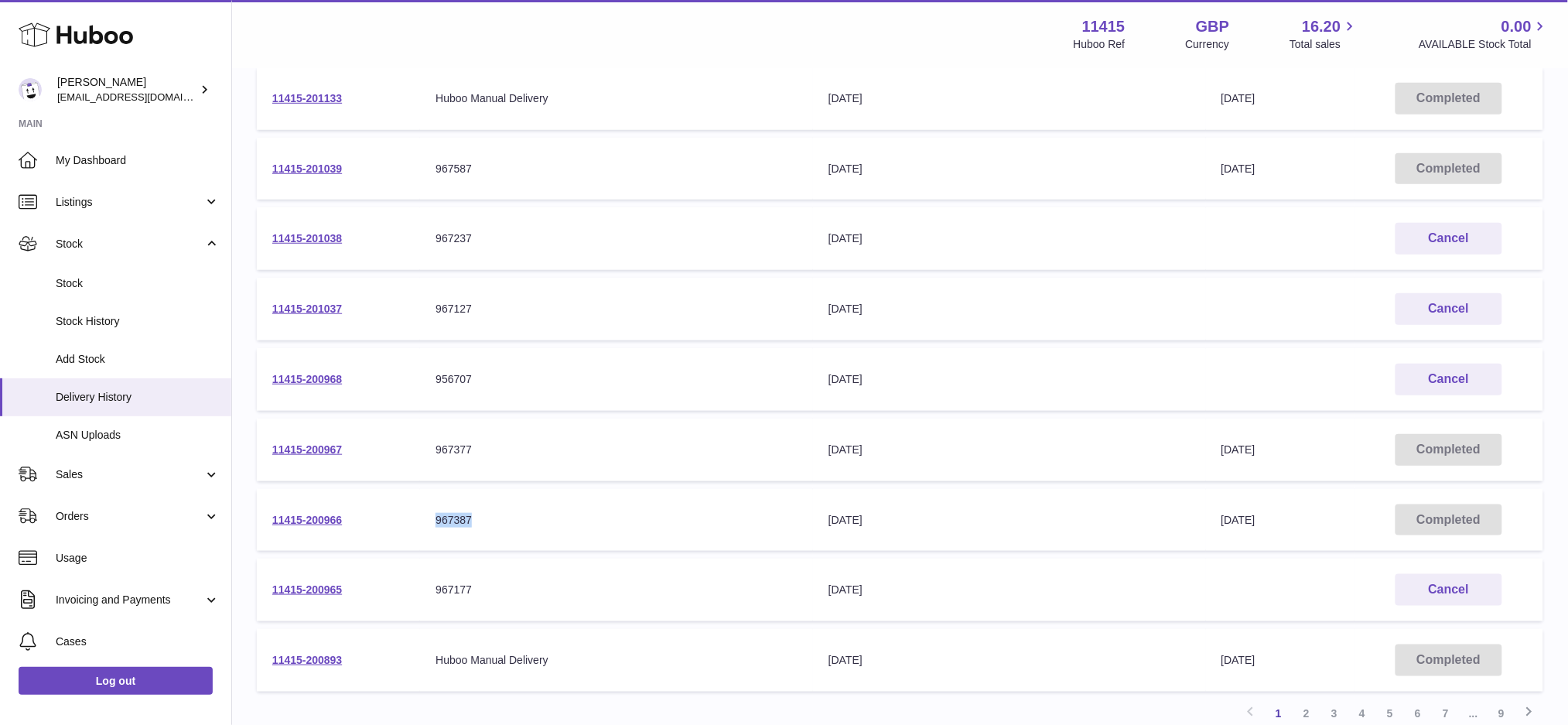
drag, startPoint x: 485, startPoint y: 508, endPoint x: 433, endPoint y: 521, distance: 53.6
click at [433, 521] on td "Your Delivery Reference Number 967387" at bounding box center [616, 519] width 393 height 63
copy div "967387"
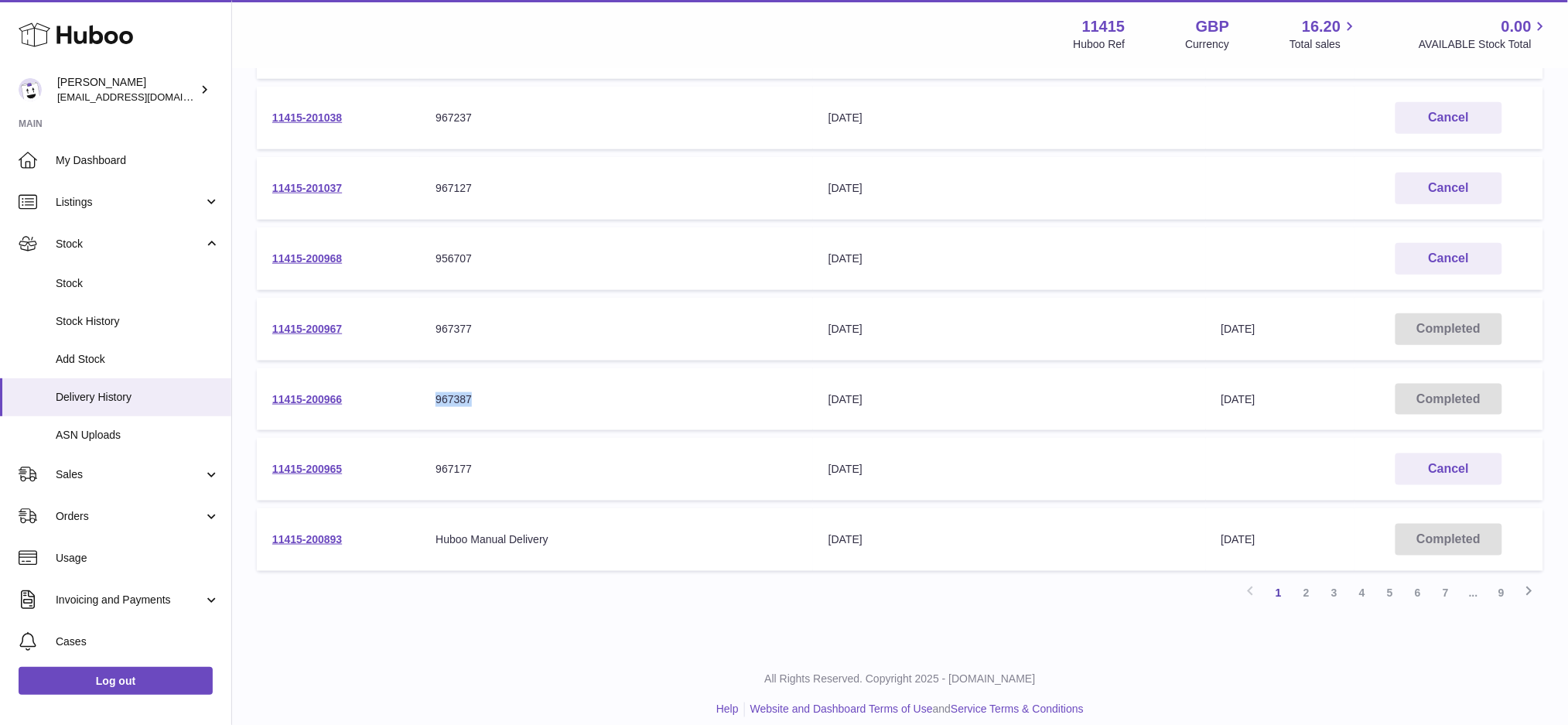
scroll to position [441, 0]
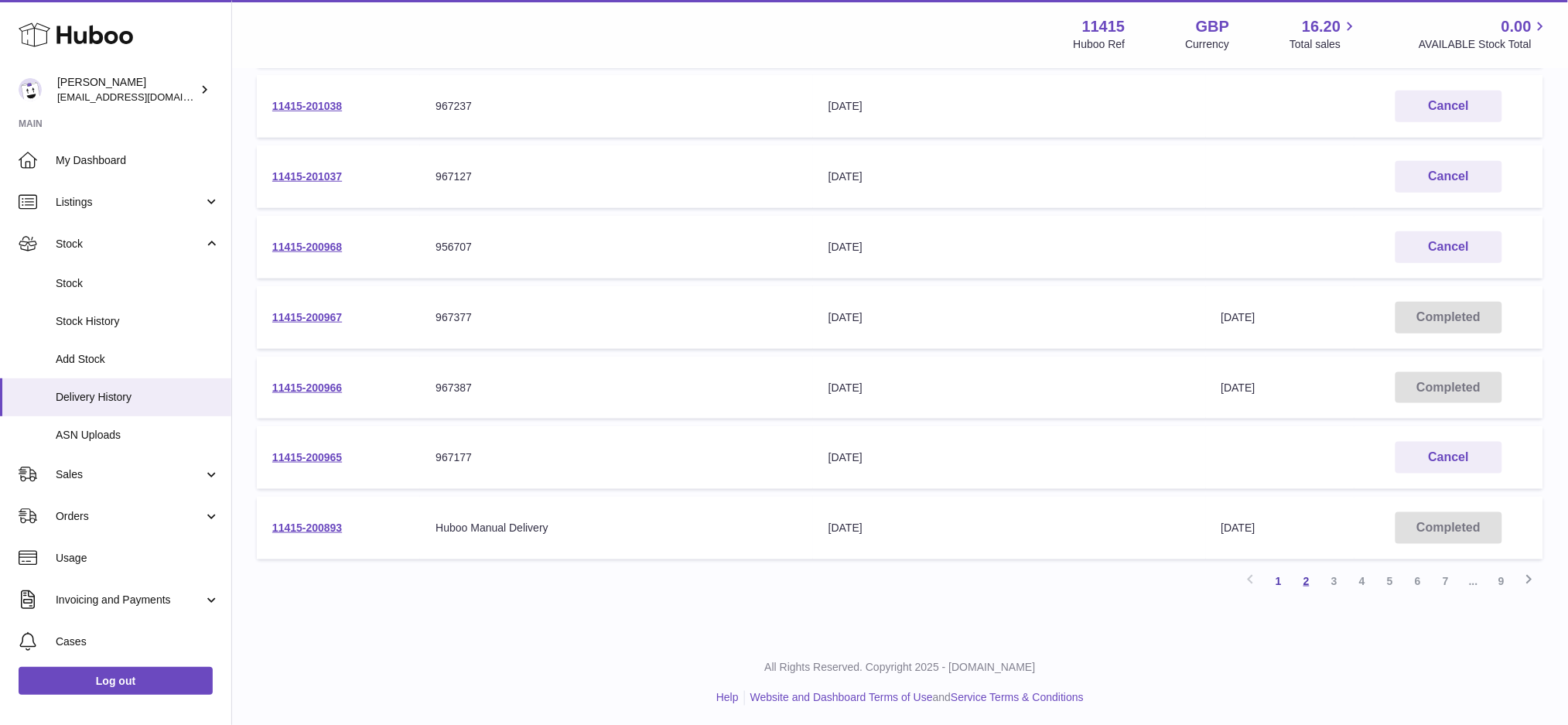
click at [1309, 569] on link "2" at bounding box center [1306, 581] width 28 height 28
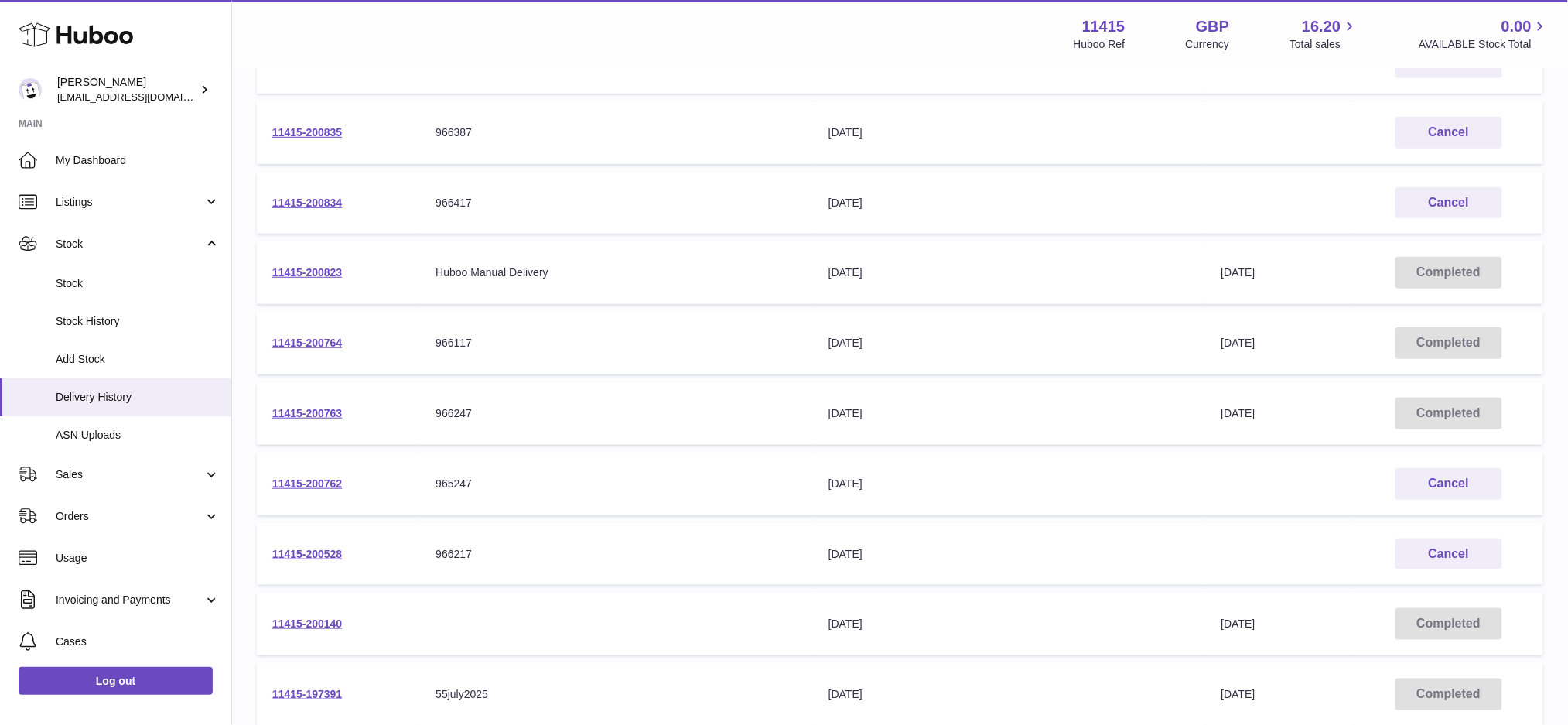
scroll to position [378, 0]
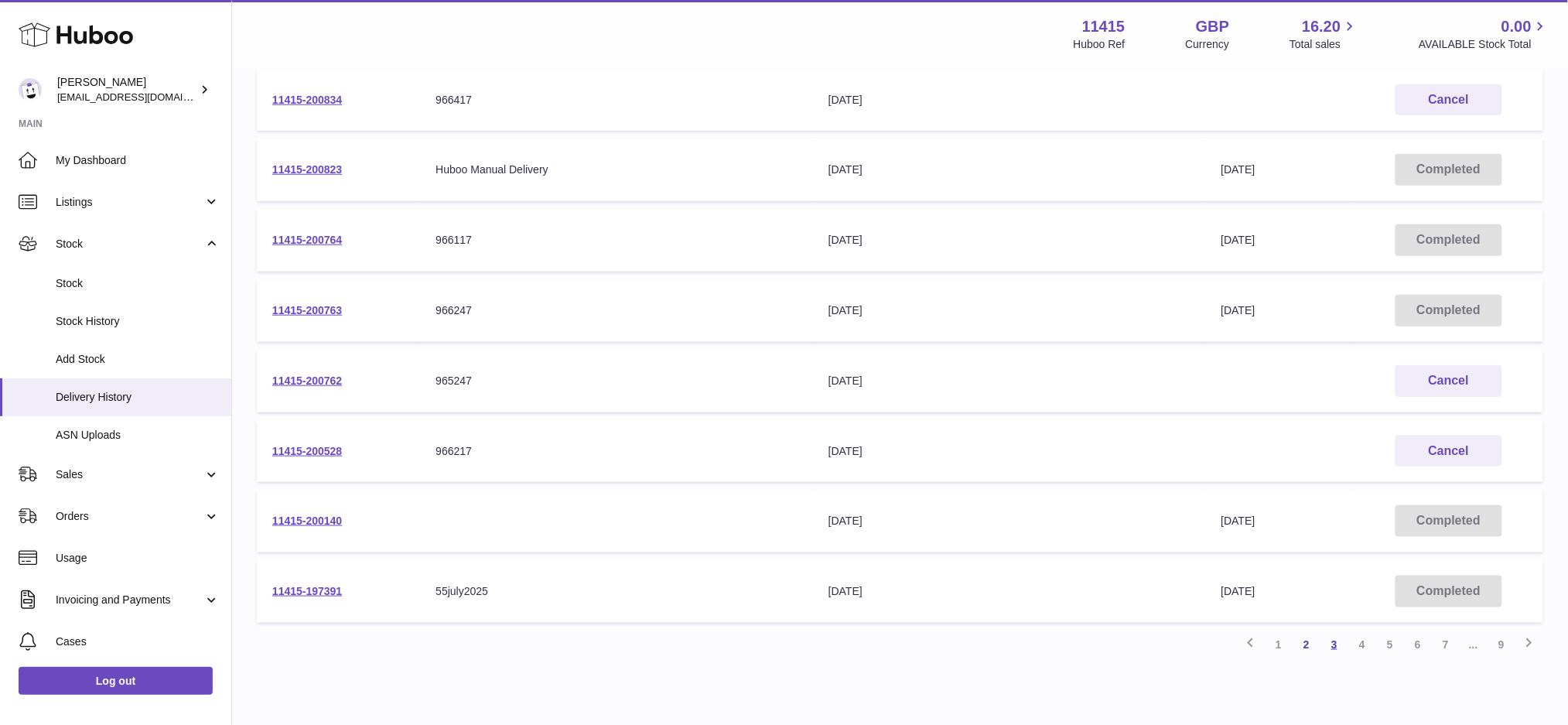
click at [1335, 641] on link "3" at bounding box center [1334, 644] width 28 height 28
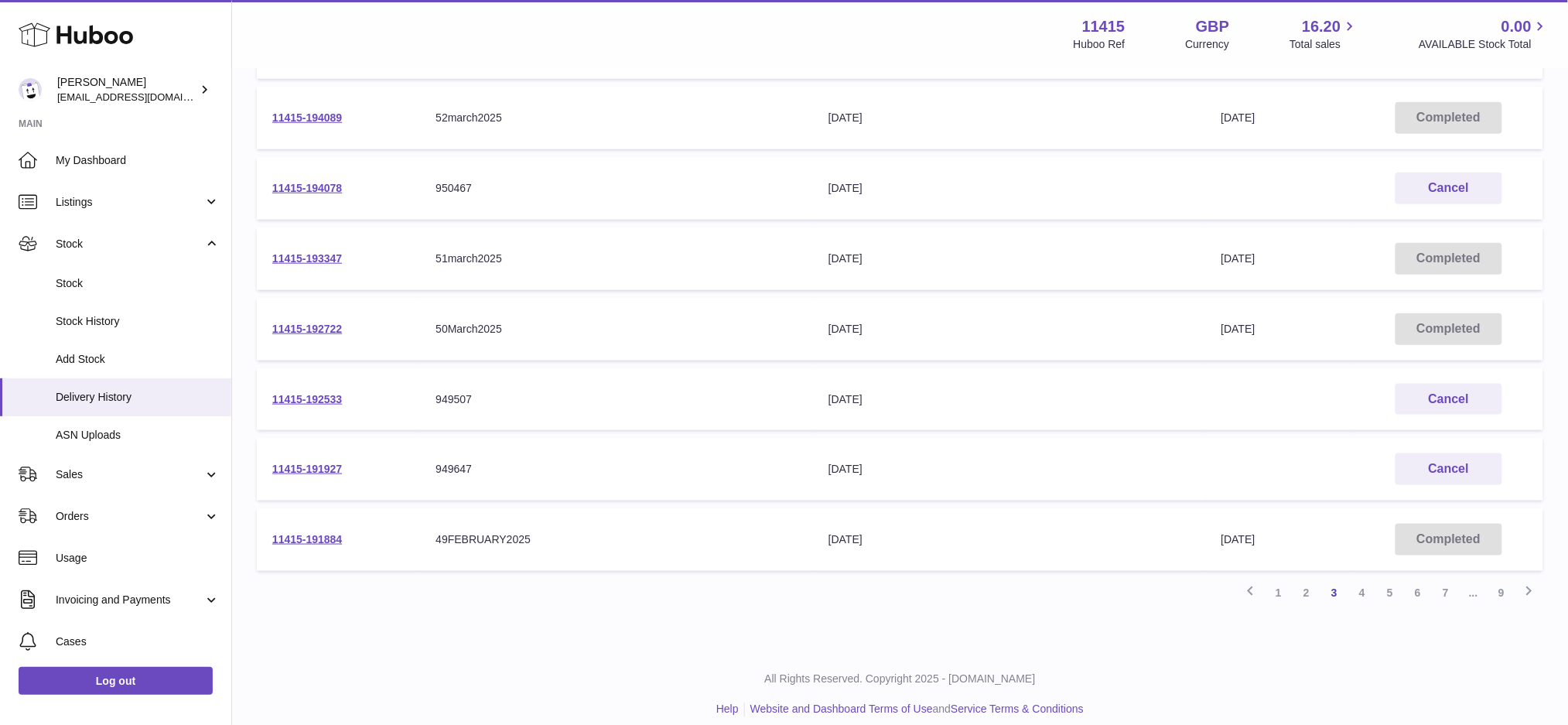
scroll to position [441, 0]
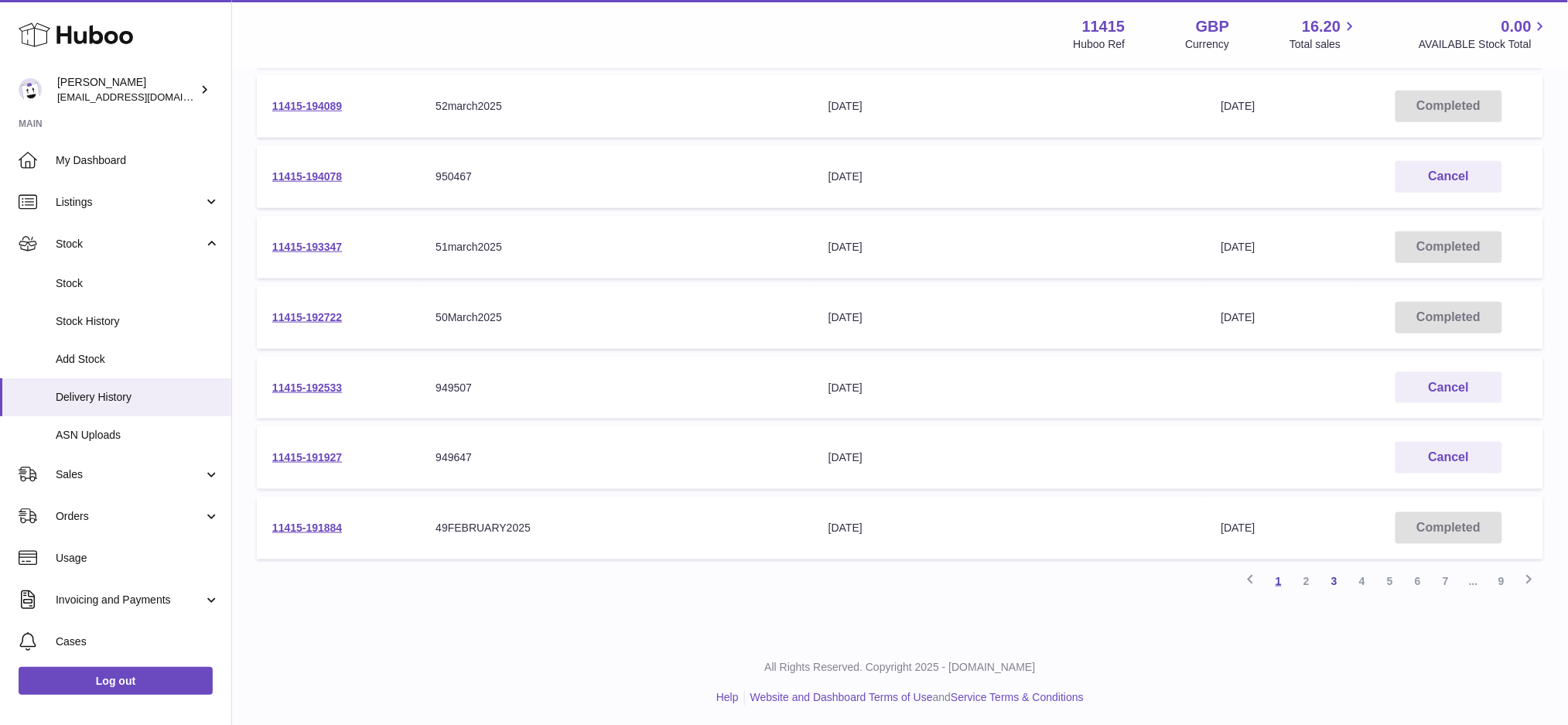
click at [1276, 583] on link "1" at bounding box center [1278, 581] width 28 height 28
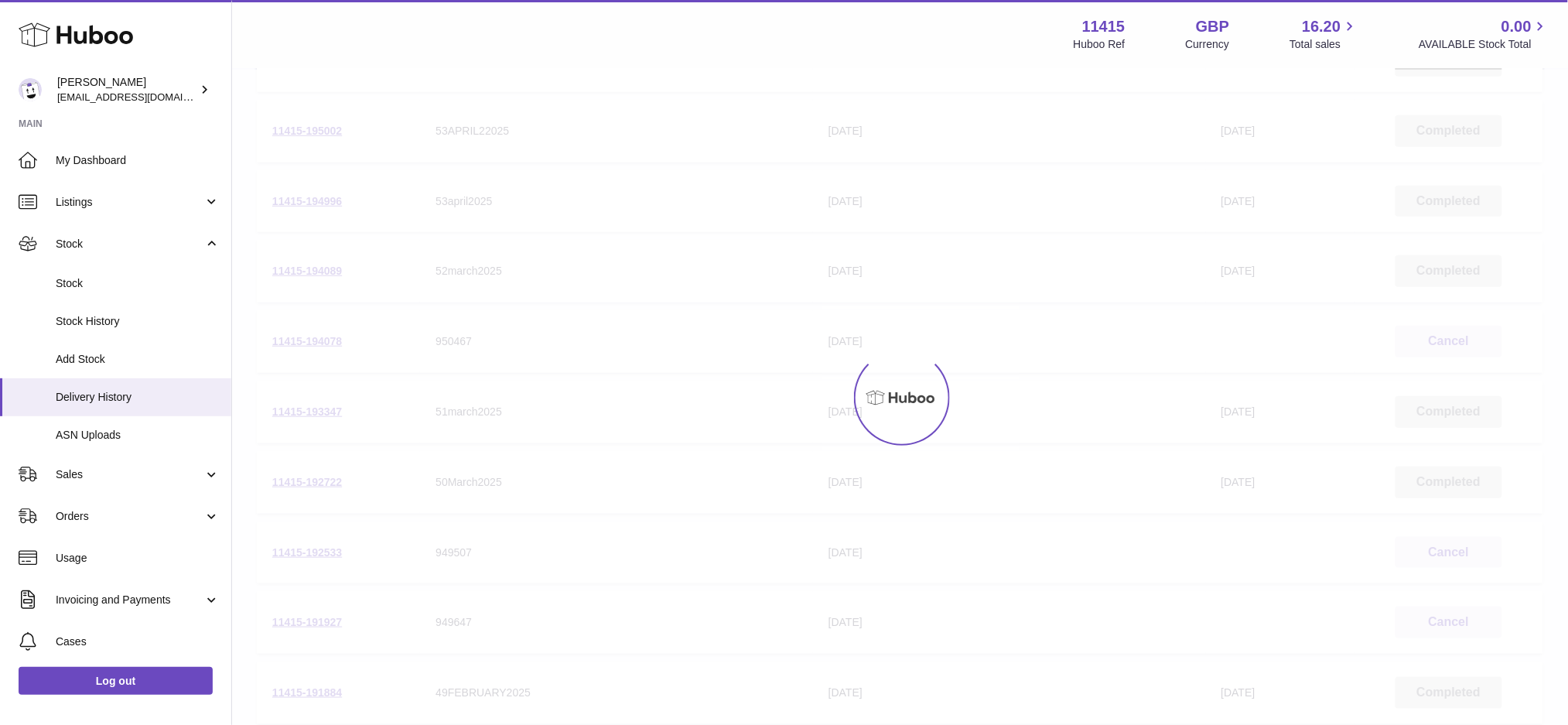
scroll to position [69, 0]
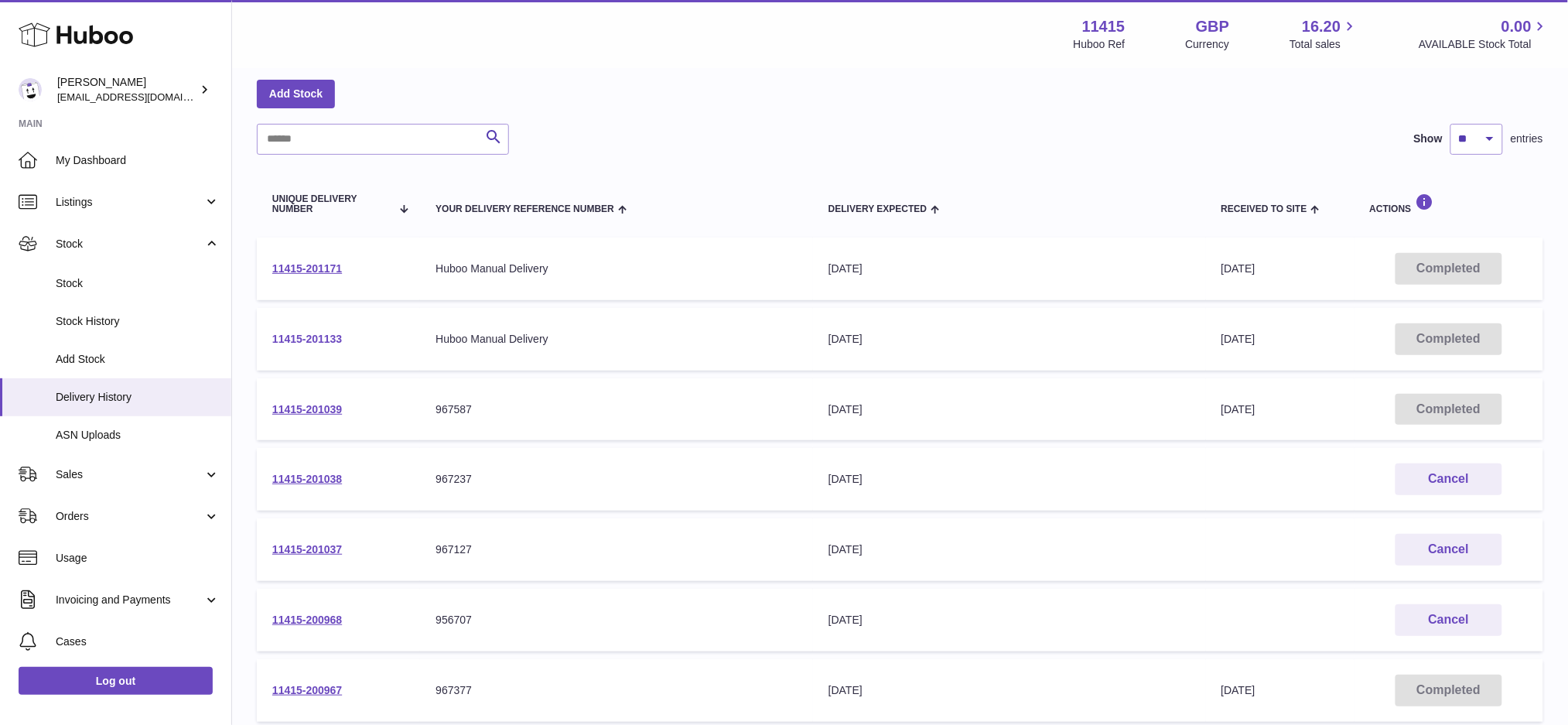
click at [314, 338] on link "11415-201133" at bounding box center [306, 339] width 70 height 13
click at [330, 271] on link "11415-201171" at bounding box center [306, 268] width 70 height 13
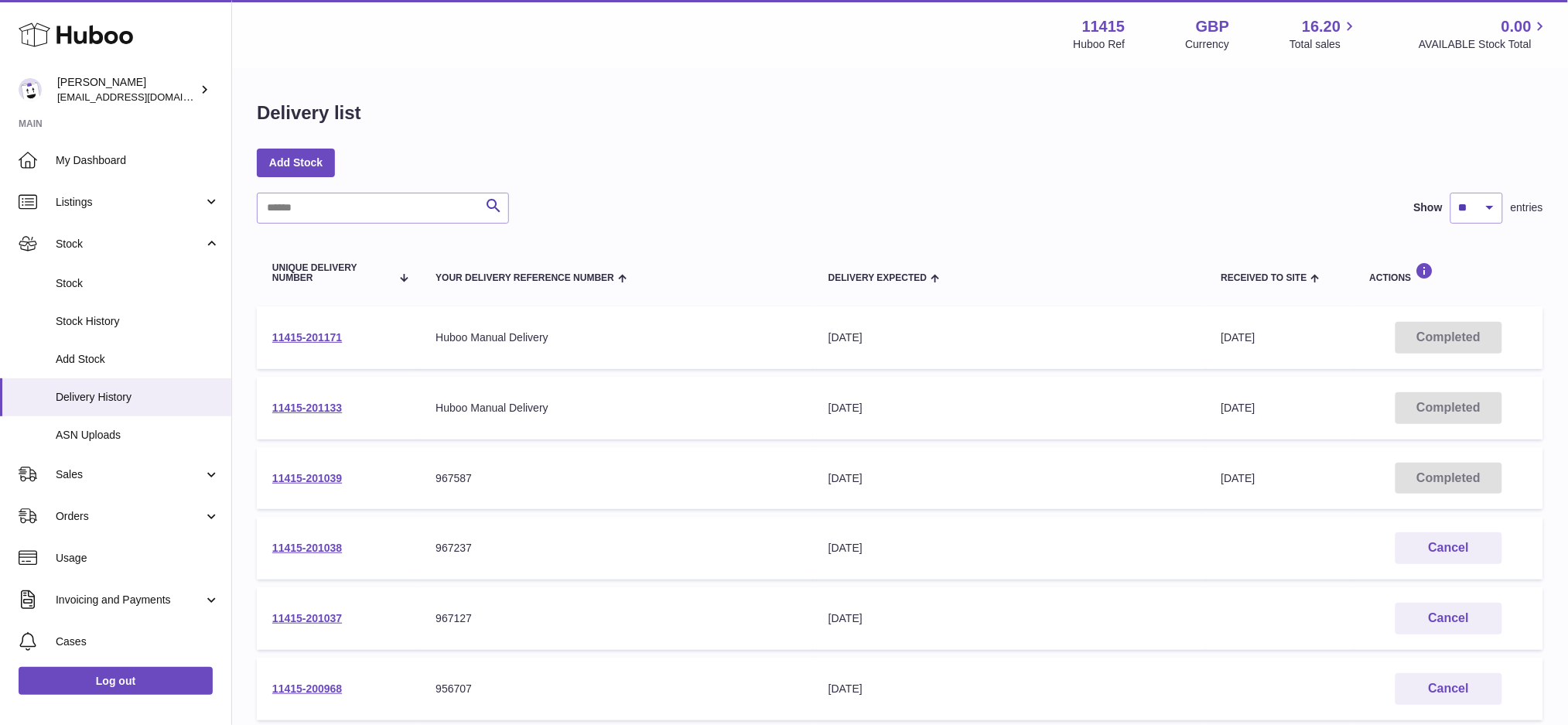
drag, startPoint x: 505, startPoint y: 625, endPoint x: 412, endPoint y: 618, distance: 93.3
click at [376, 618] on tr "11415-201037 Your Delivery Reference Number 967127 Delivery Expected 10th Oct 2…" at bounding box center [899, 618] width 1286 height 63
click at [412, 618] on td "11415-201037" at bounding box center [338, 618] width 163 height 63
click at [119, 631] on link "Cases" at bounding box center [115, 641] width 231 height 42
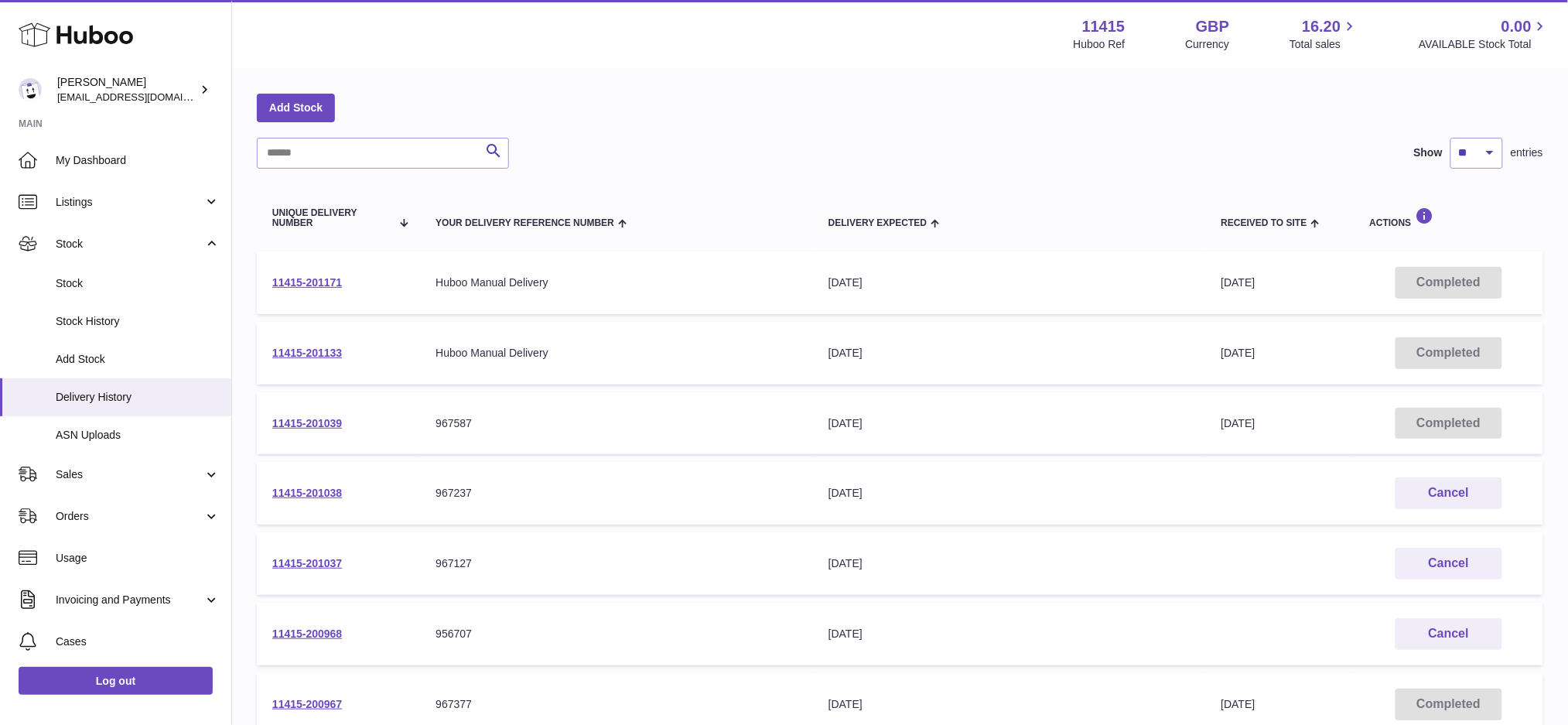
scroll to position [102, 0]
